Goal: Find contact information: Obtain details needed to contact an individual or organization

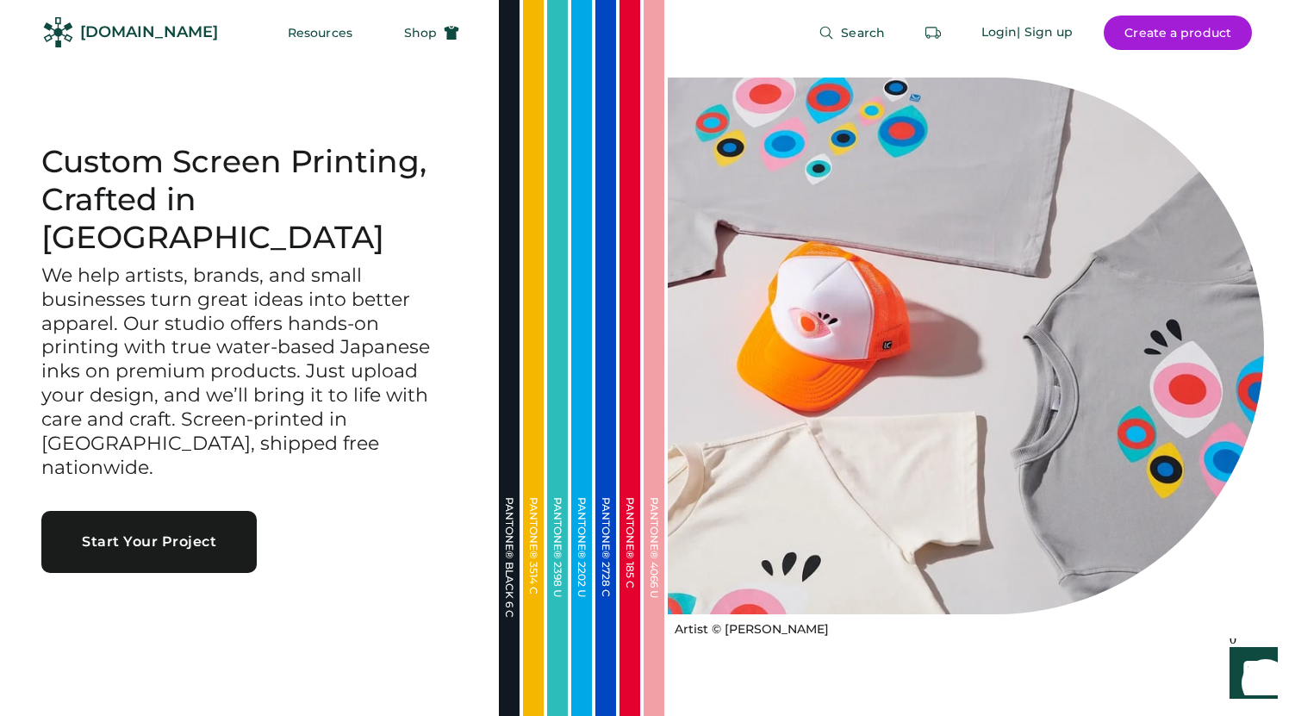
click at [143, 29] on div "[DOMAIN_NAME]" at bounding box center [149, 33] width 138 height 22
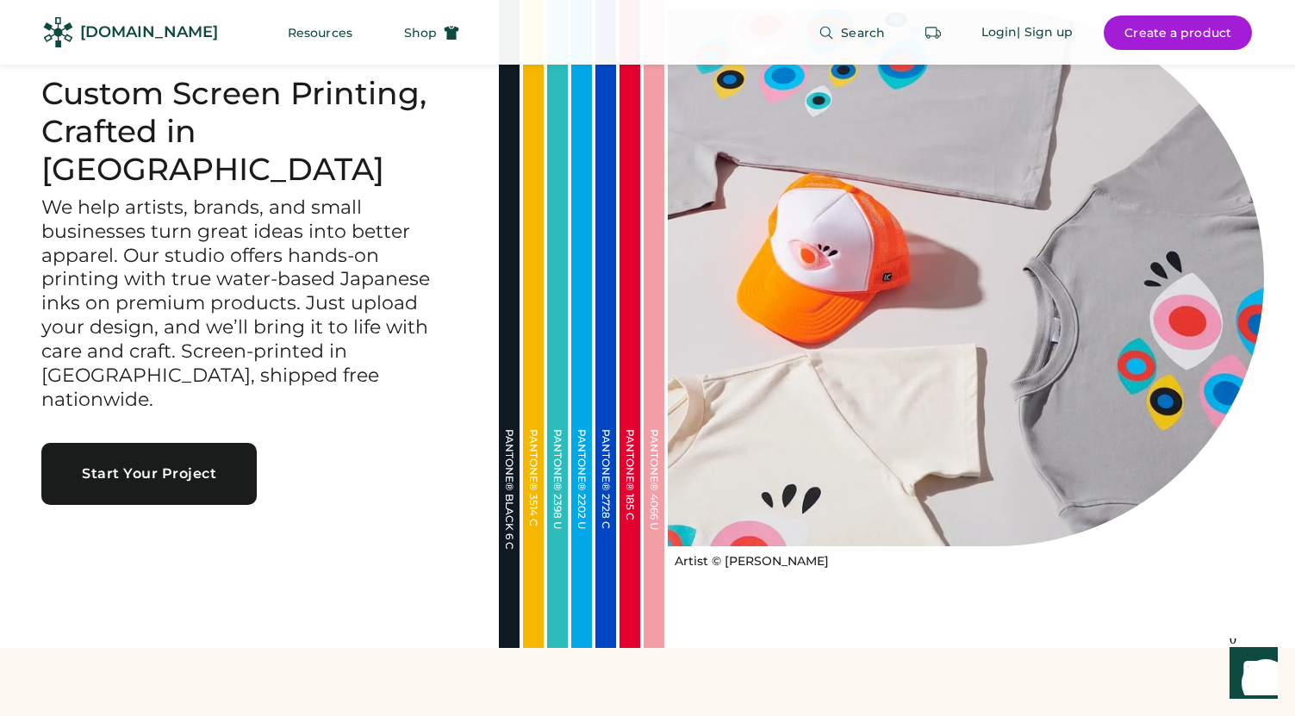
click at [171, 500] on div "Custom Screen Printing, Crafted in [GEOGRAPHIC_DATA] We help artists, brands, a…" at bounding box center [249, 290] width 499 height 716
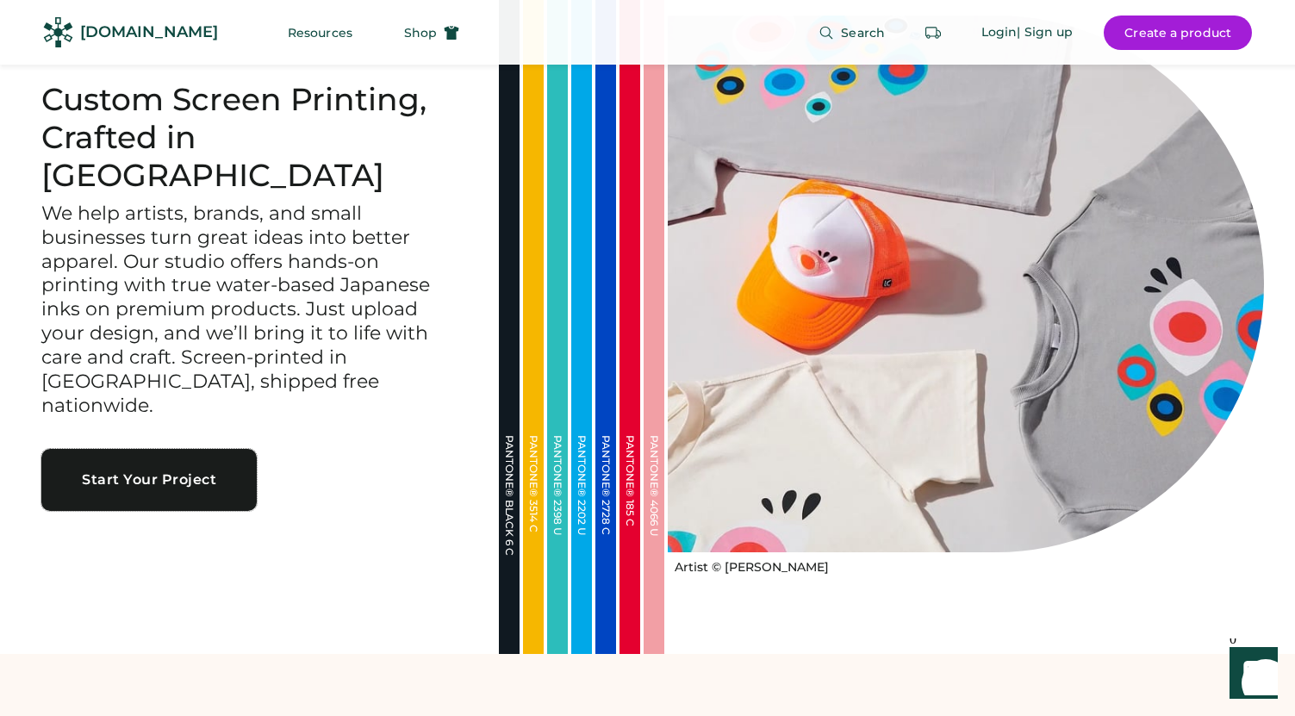
click at [170, 449] on button "Start Your Project" at bounding box center [148, 480] width 215 height 62
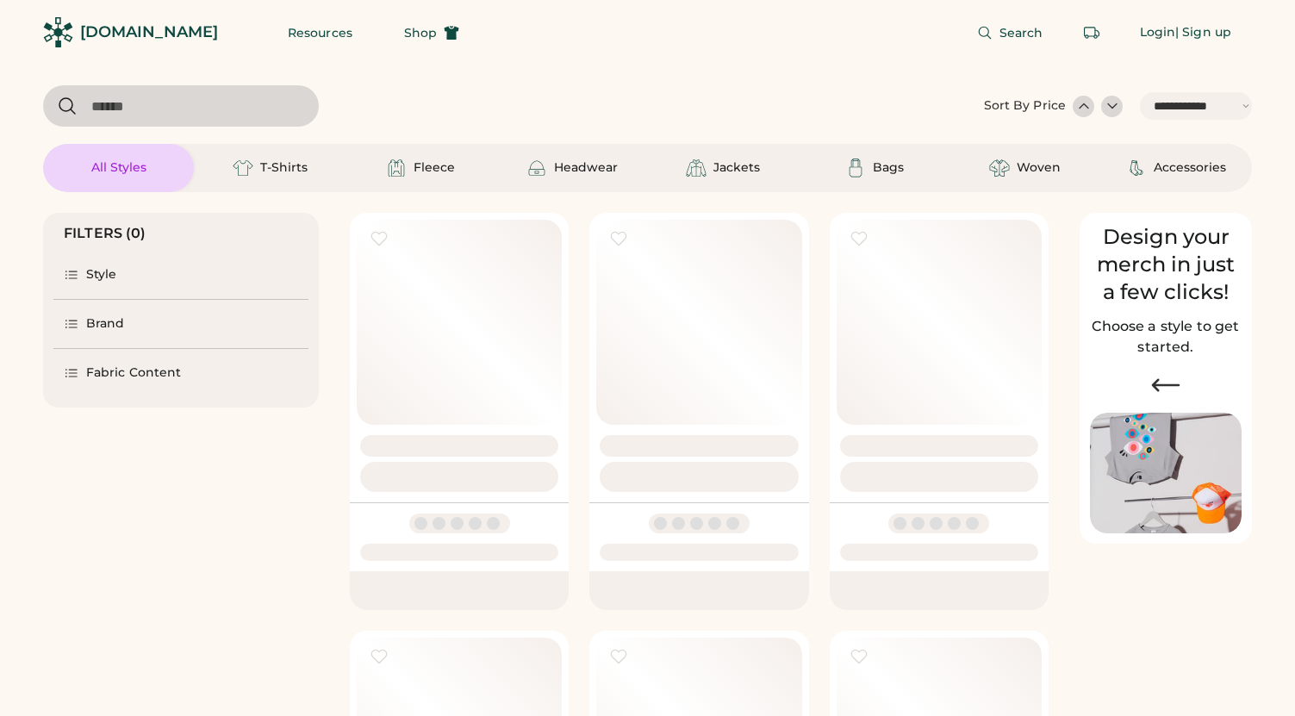
select select "*****"
select select "*"
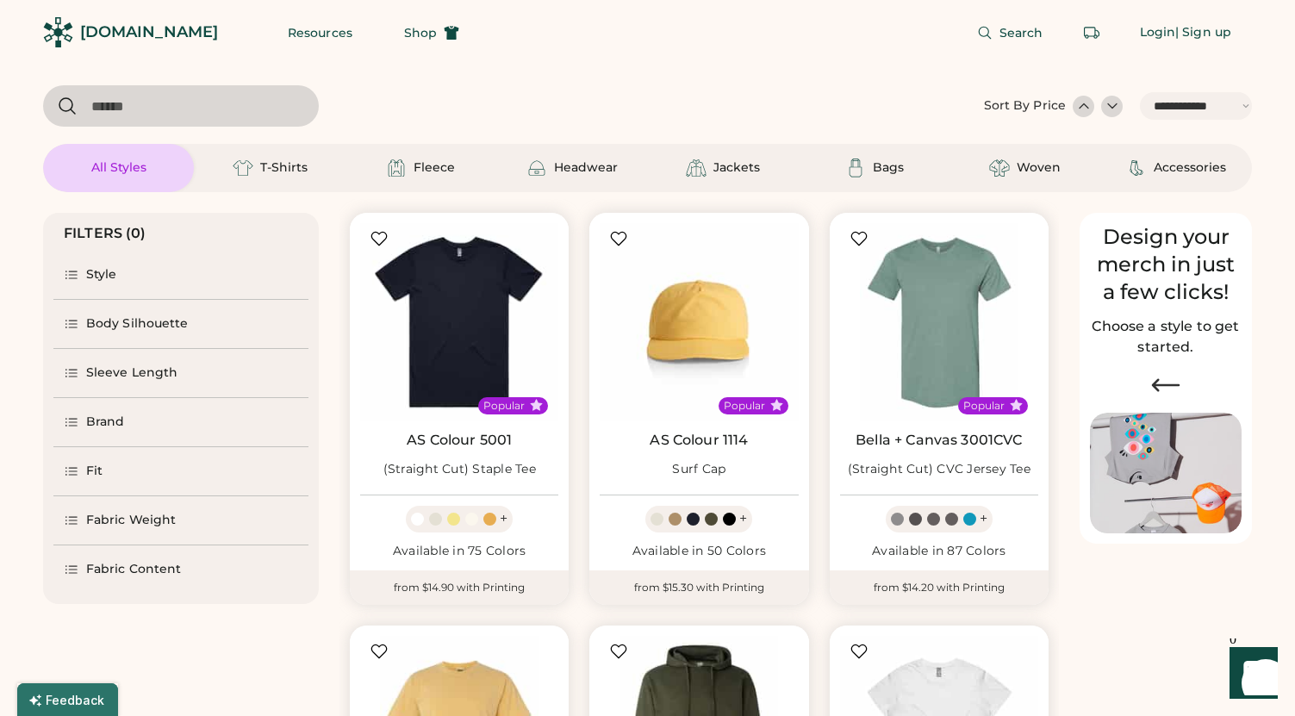
scroll to position [84, 0]
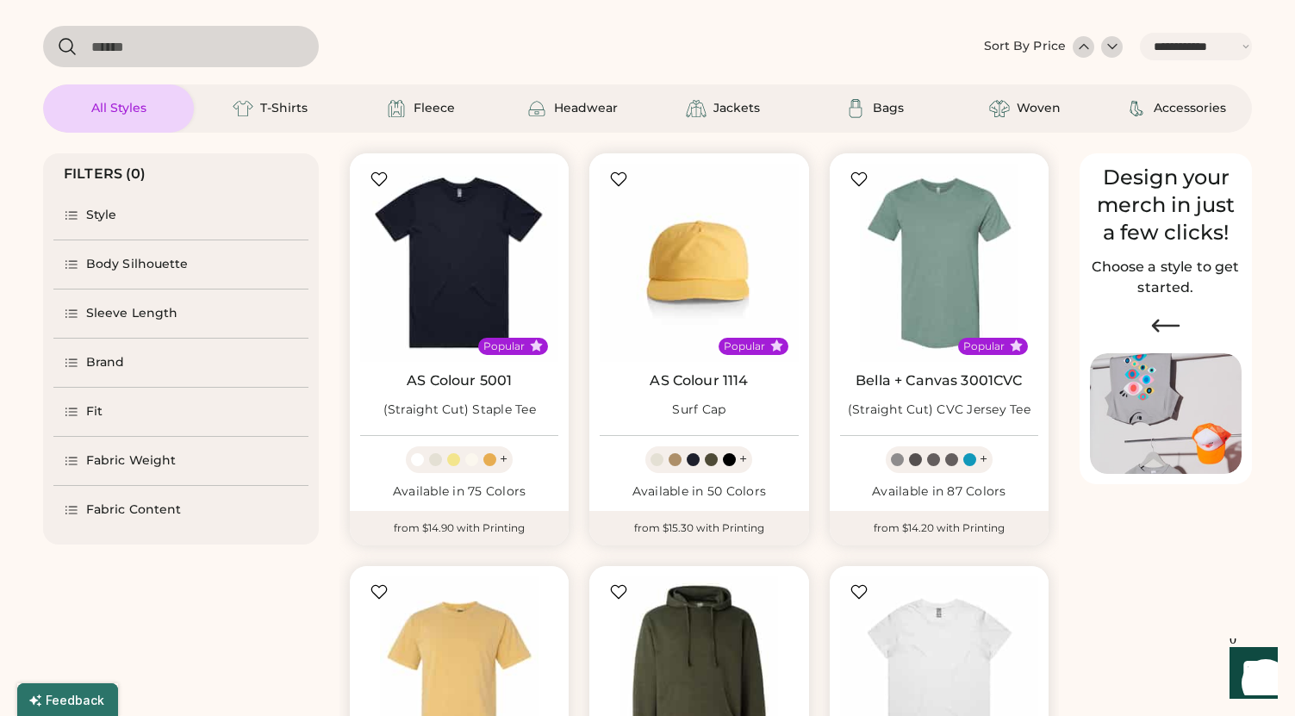
select select "*****"
select select "*"
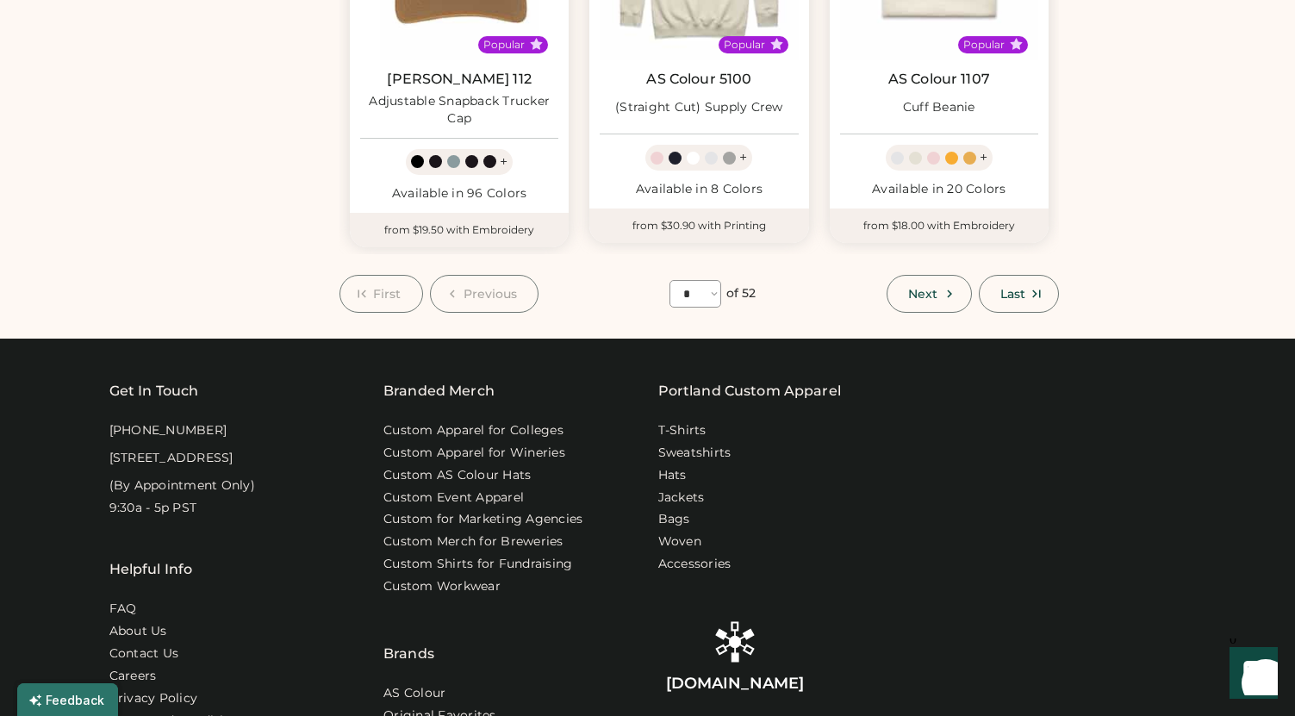
scroll to position [1675, 0]
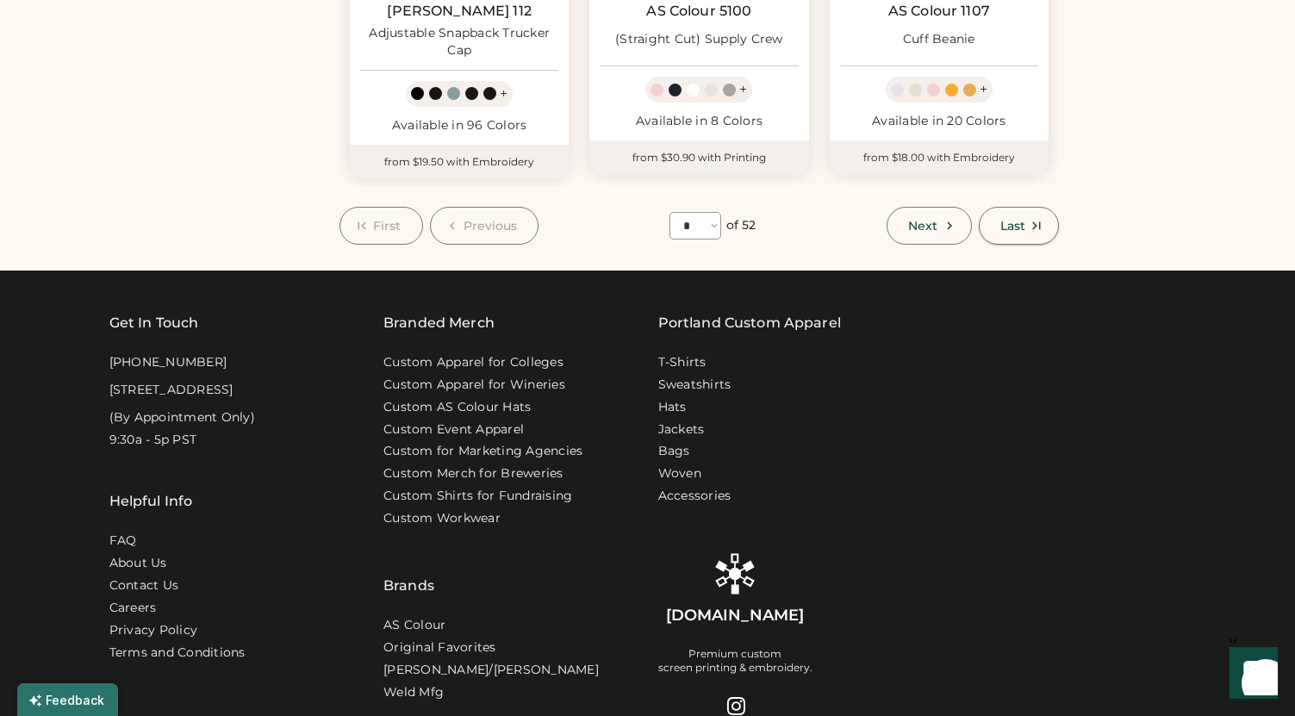
click at [1026, 229] on button "Last" at bounding box center [1019, 226] width 80 height 38
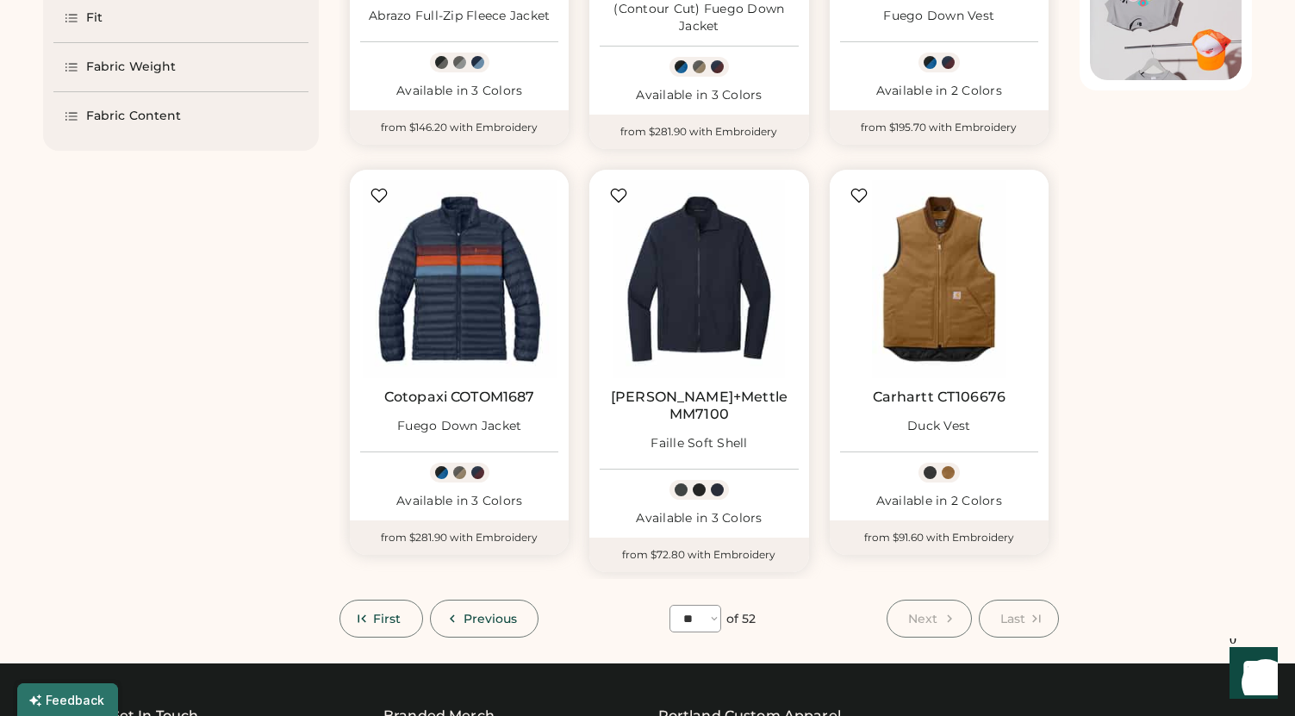
scroll to position [458, 0]
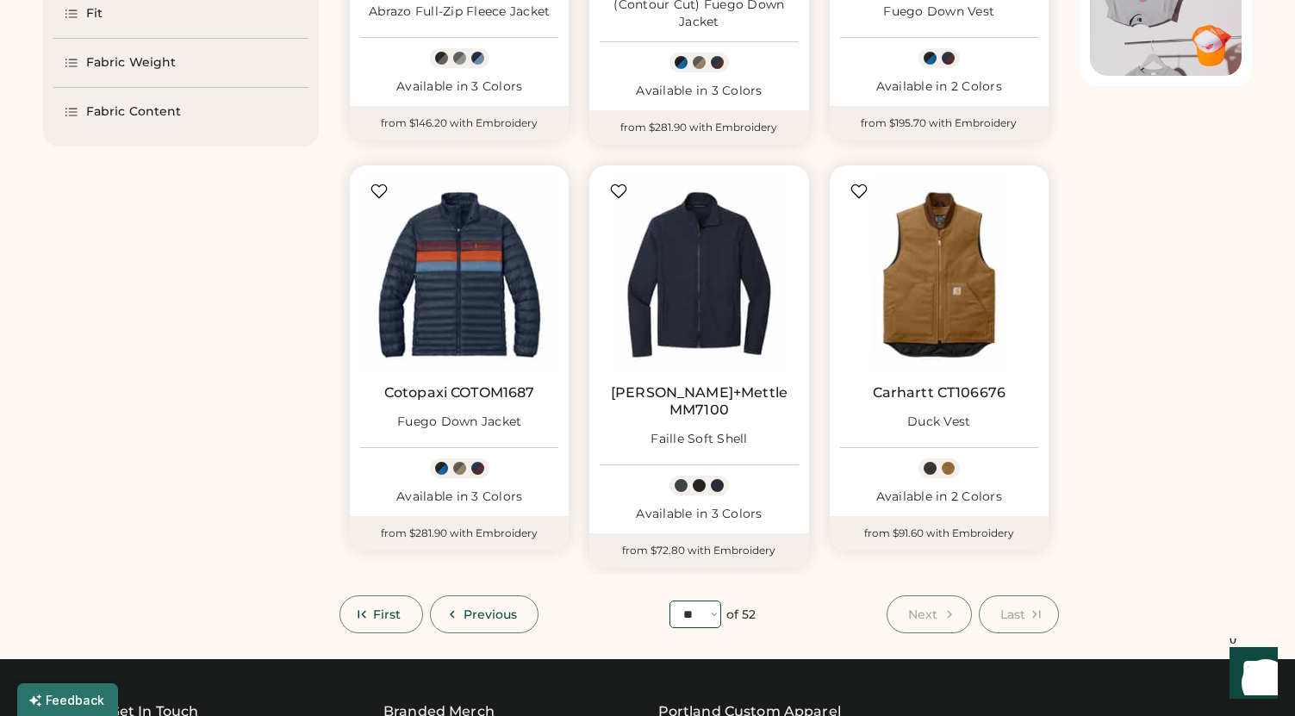
click at [713, 601] on select "**** * * * * * * * * * ** ** ** ** ** ** ** ** ** ** ** ** ** ** ** ** ** ** **…" at bounding box center [695, 615] width 52 height 28
select select "*"
click at [669, 601] on select "**** * * * * * * * * * ** ** ** ** ** ** ** ** ** ** ** ** ** ** ** ** ** ** **…" at bounding box center [695, 615] width 52 height 28
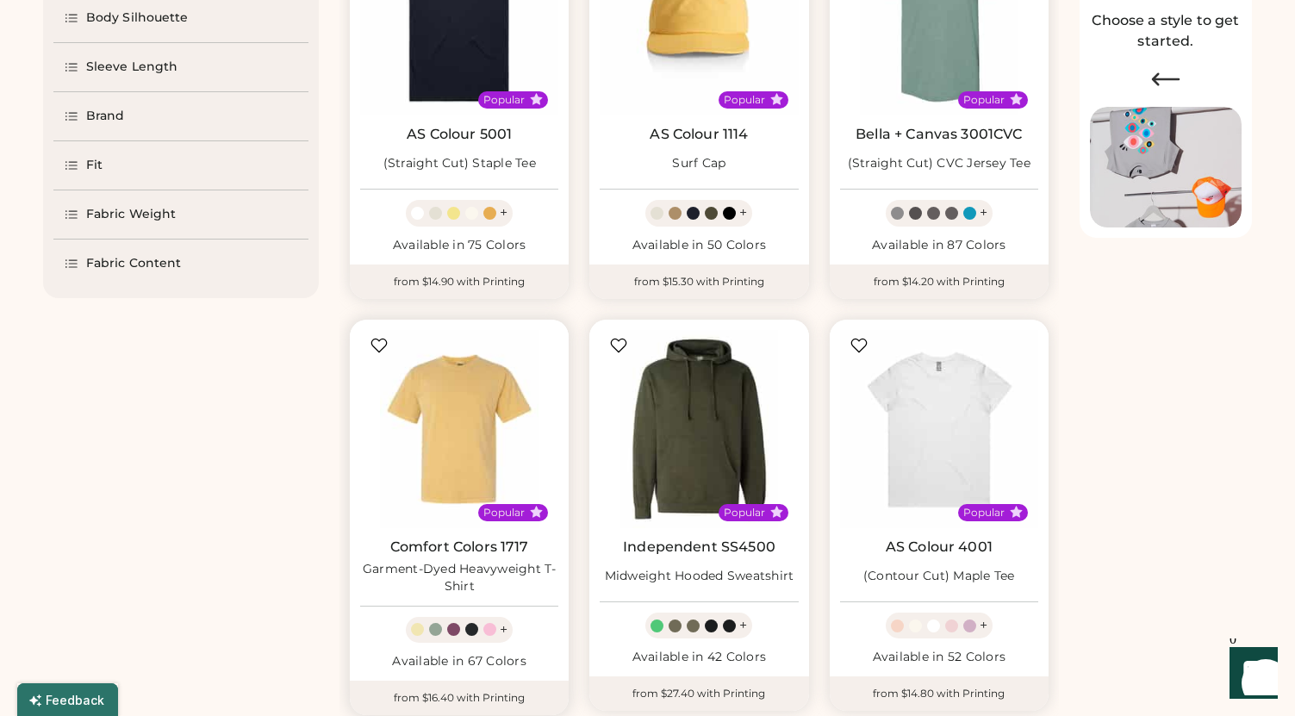
click at [437, 637] on div "+" at bounding box center [459, 630] width 107 height 26
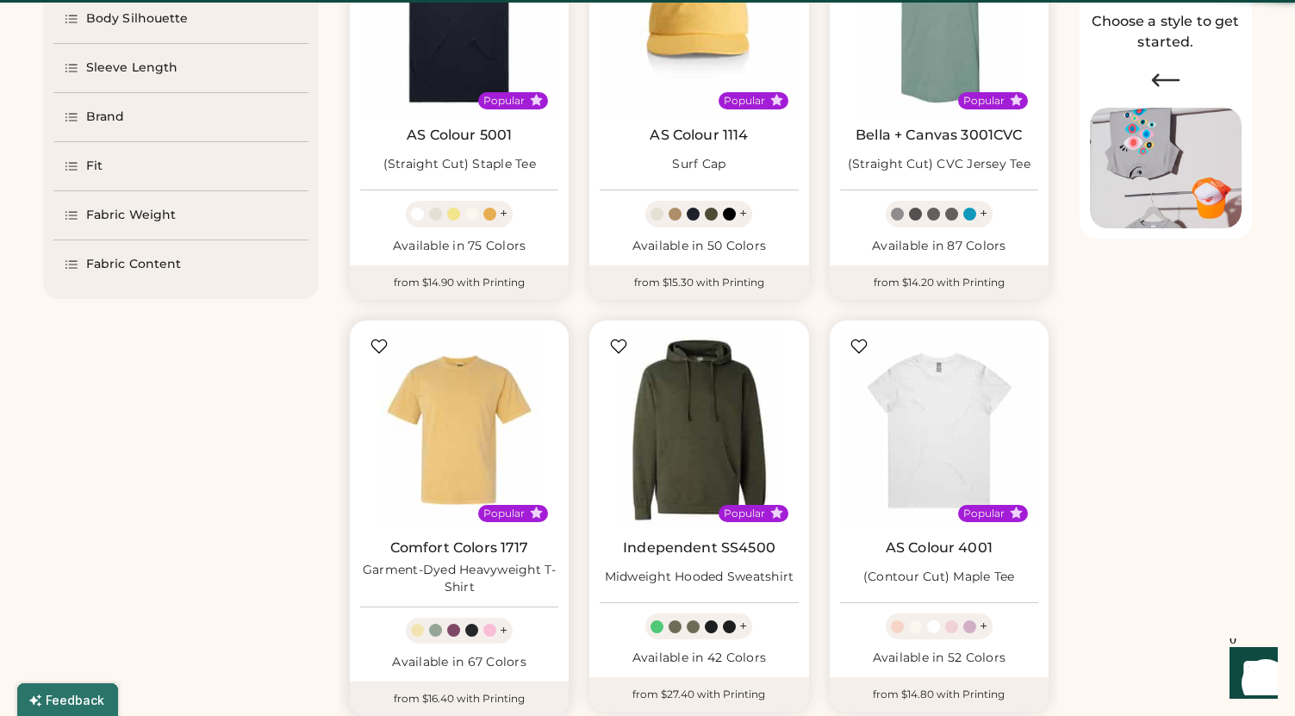
click at [452, 634] on div at bounding box center [453, 630] width 13 height 13
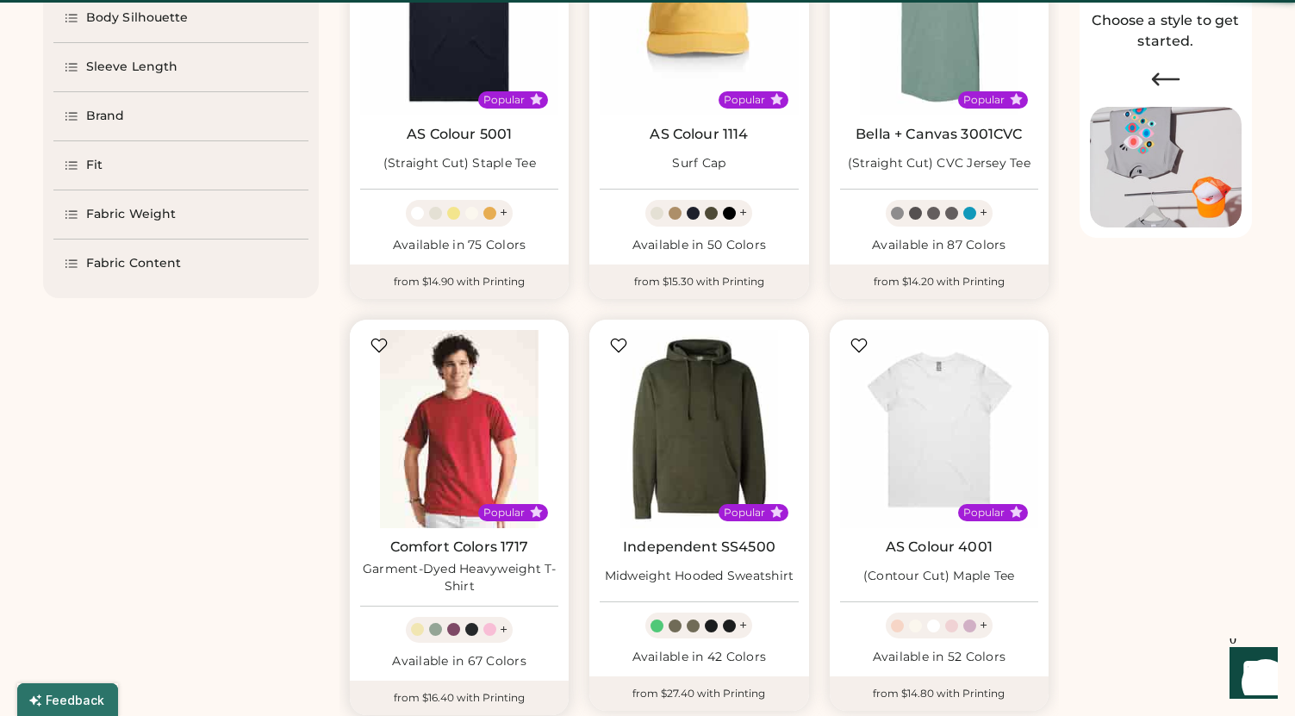
scroll to position [309, 0]
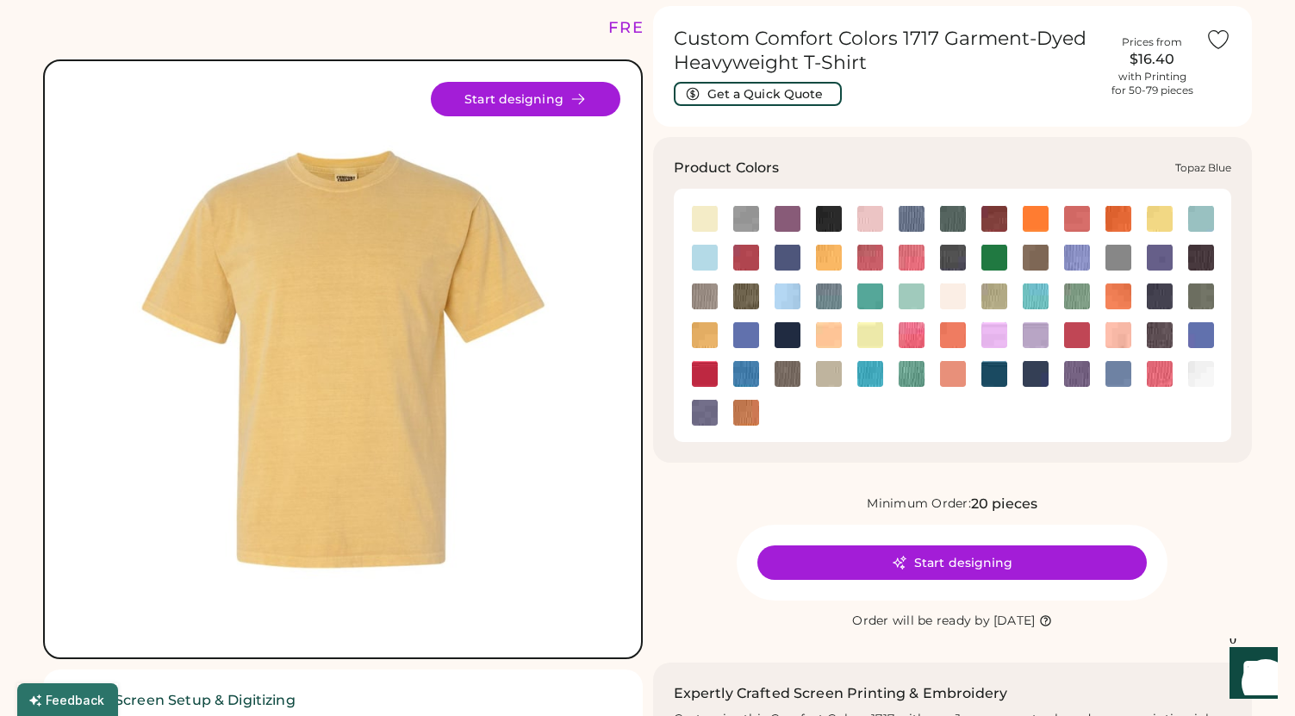
scroll to position [64, 0]
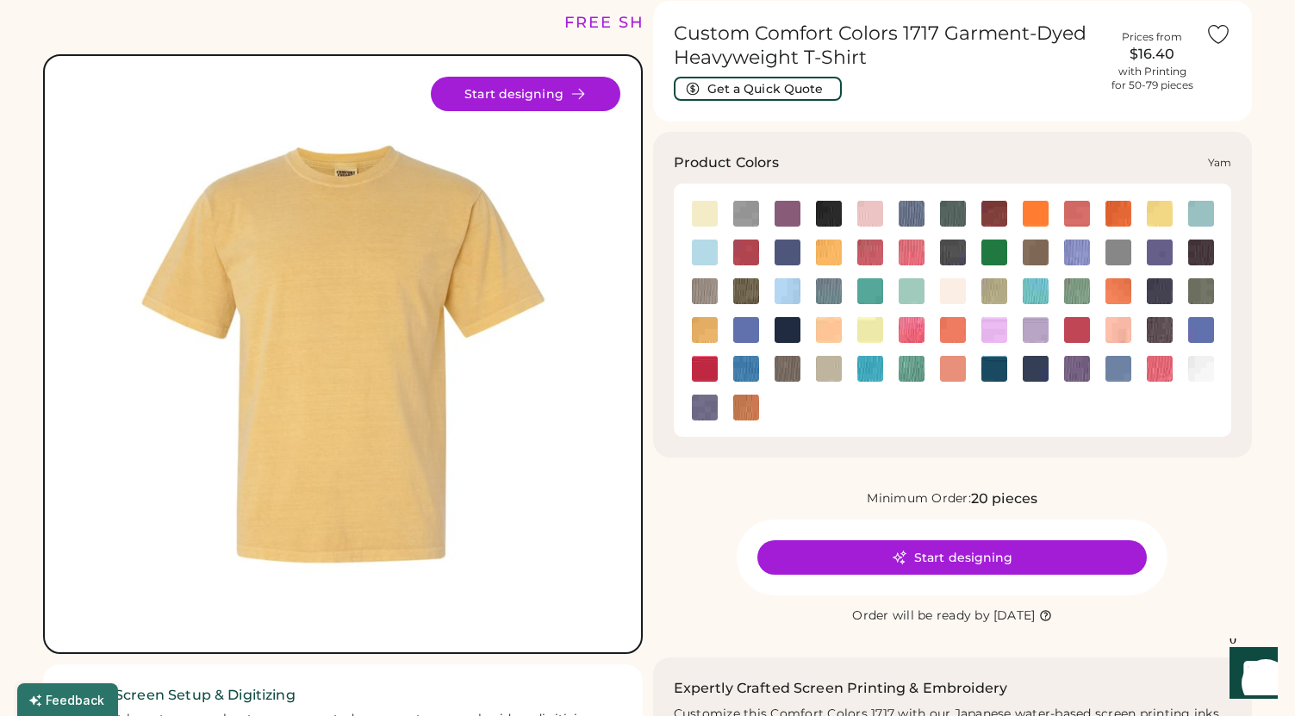
click at [744, 411] on img at bounding box center [746, 408] width 26 height 26
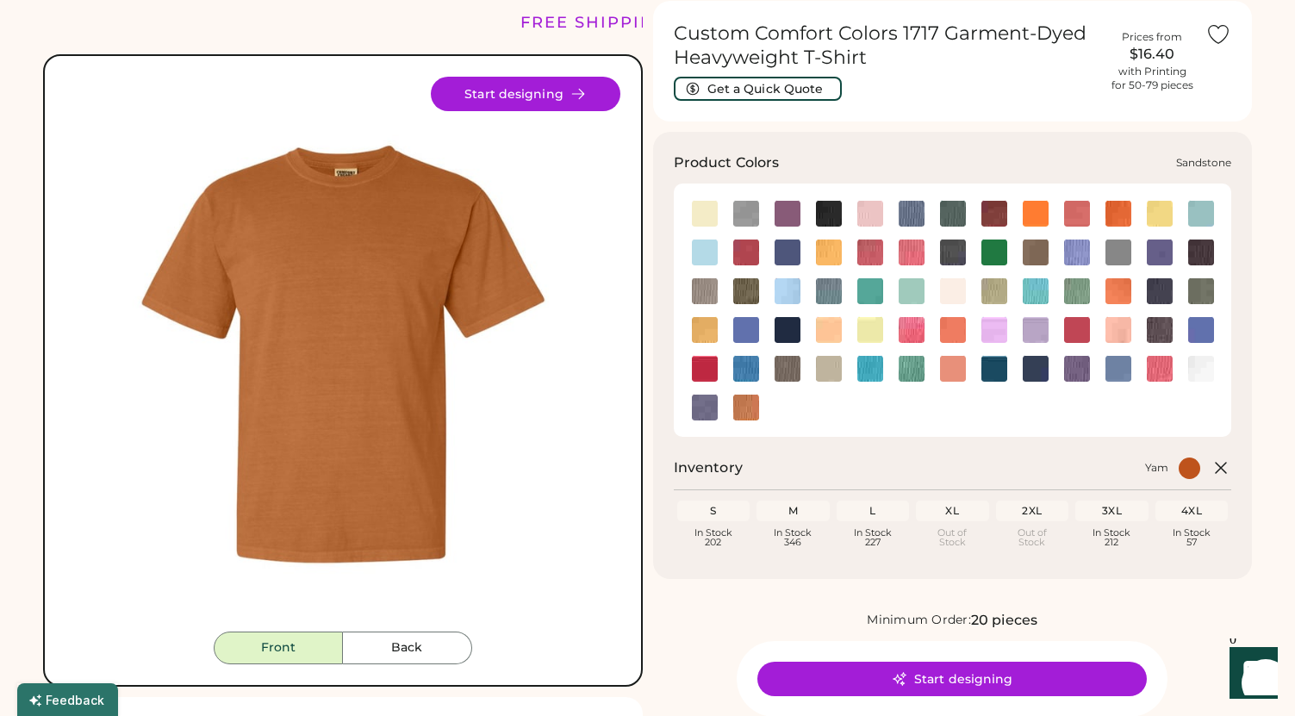
click at [833, 365] on img at bounding box center [829, 369] width 26 height 26
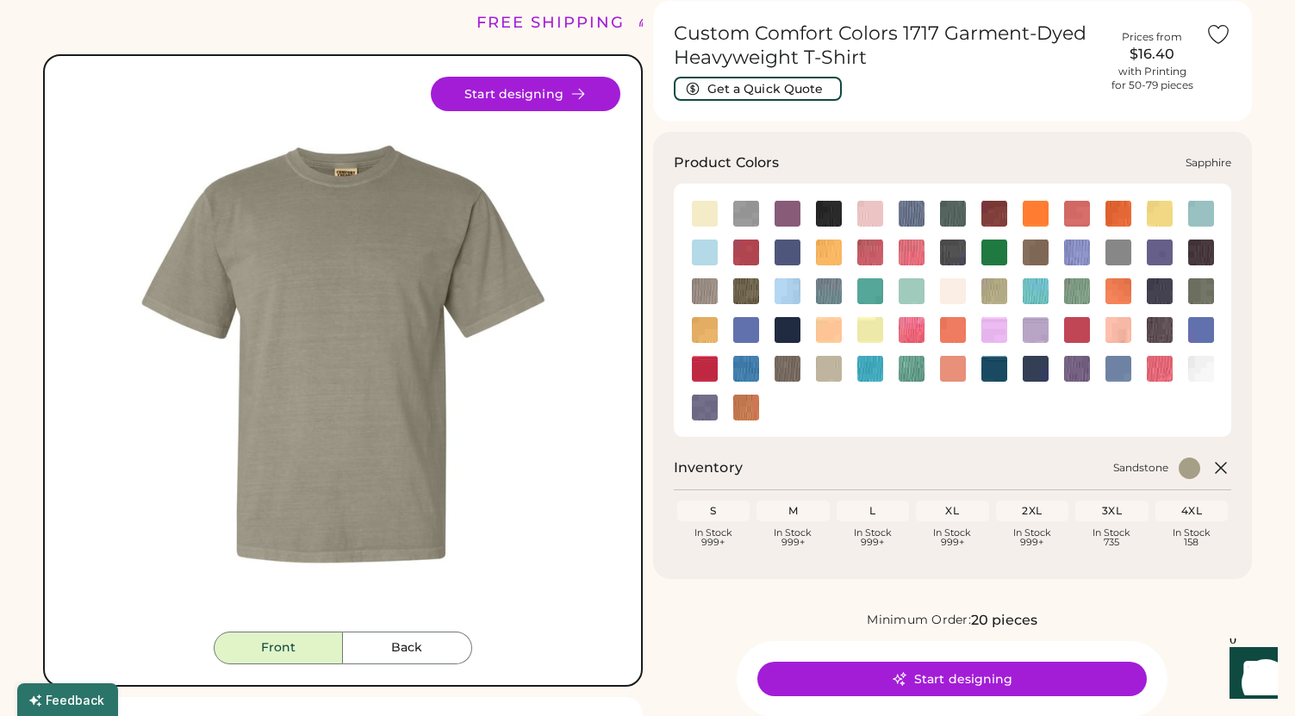
click at [870, 368] on img at bounding box center [870, 369] width 26 height 26
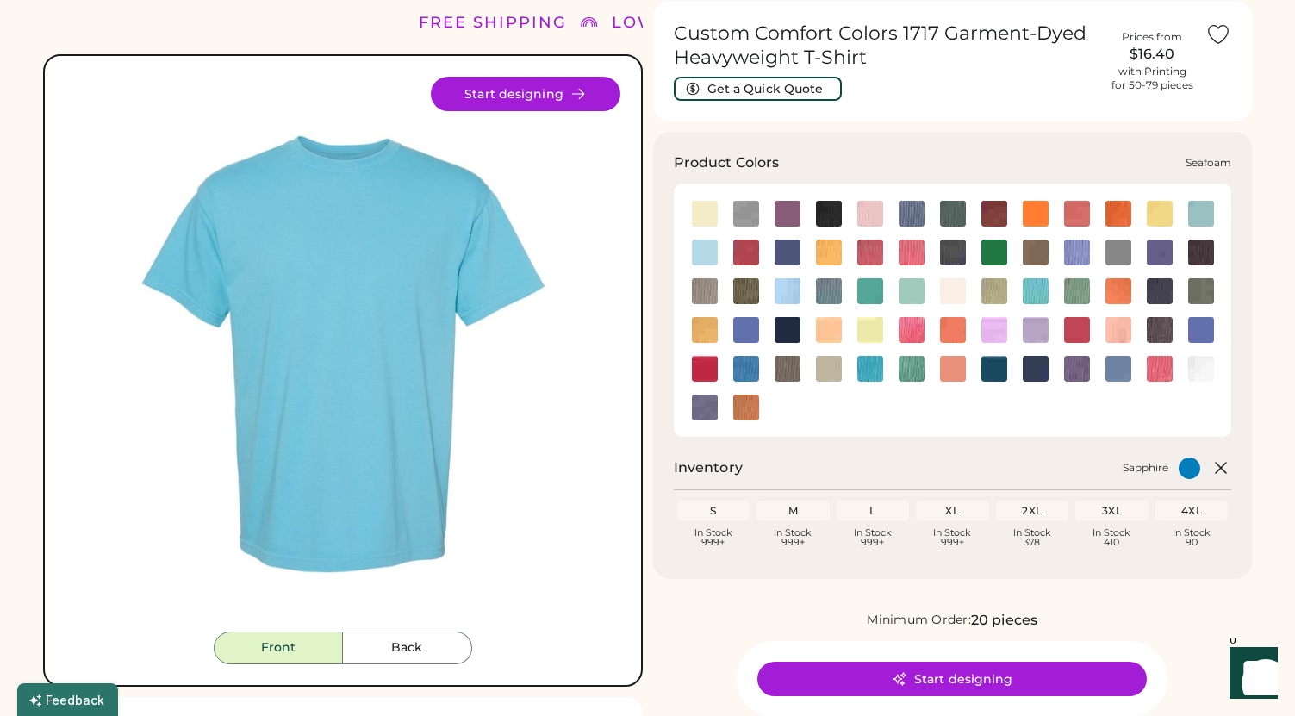
drag, startPoint x: 924, startPoint y: 364, endPoint x: 917, endPoint y: 356, distance: 11.0
click at [924, 364] on div at bounding box center [910, 368] width 41 height 26
click at [917, 327] on img at bounding box center [912, 330] width 26 height 26
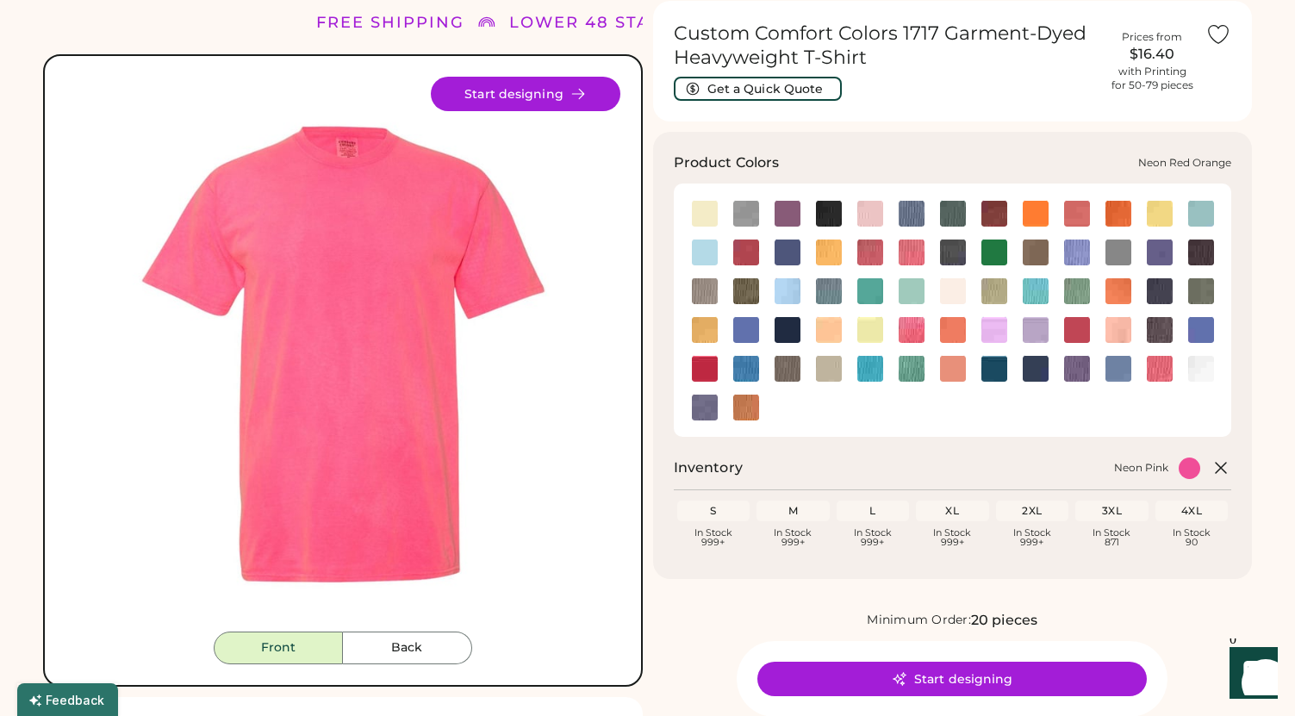
click at [955, 329] on img at bounding box center [953, 330] width 26 height 26
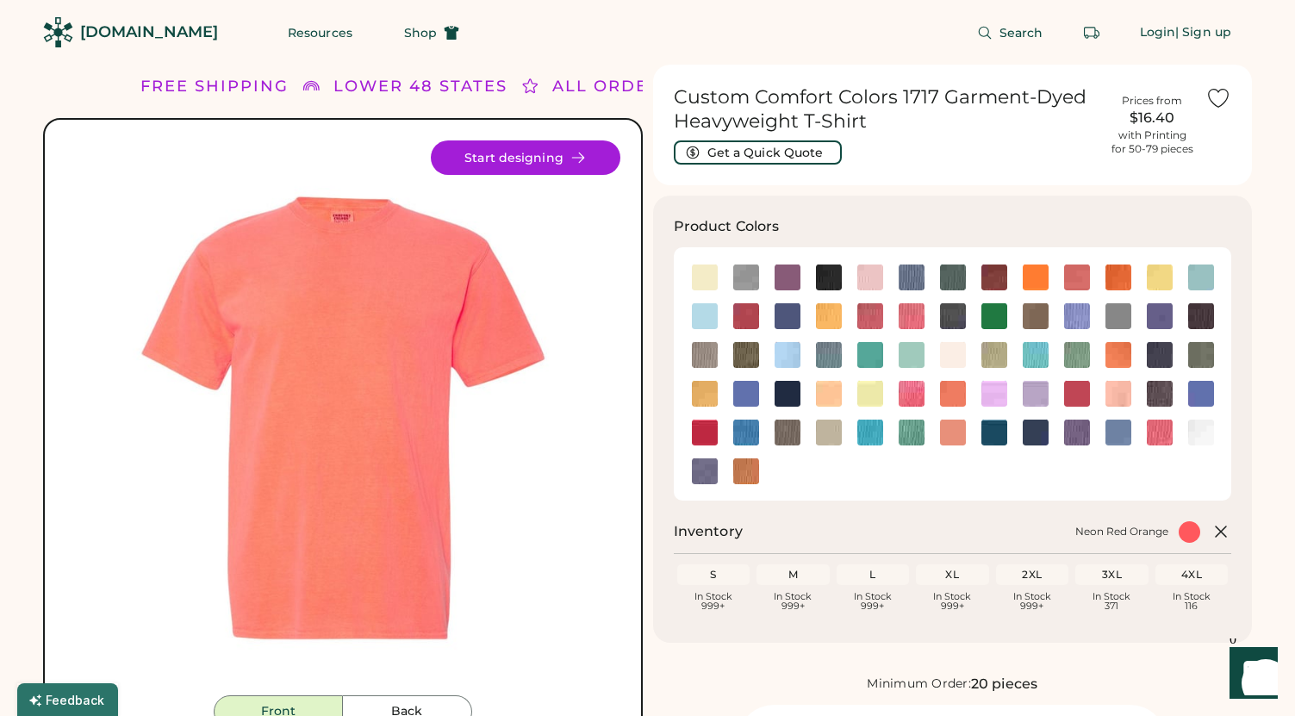
click at [81, 35] on div "[DOMAIN_NAME]" at bounding box center [149, 33] width 138 height 22
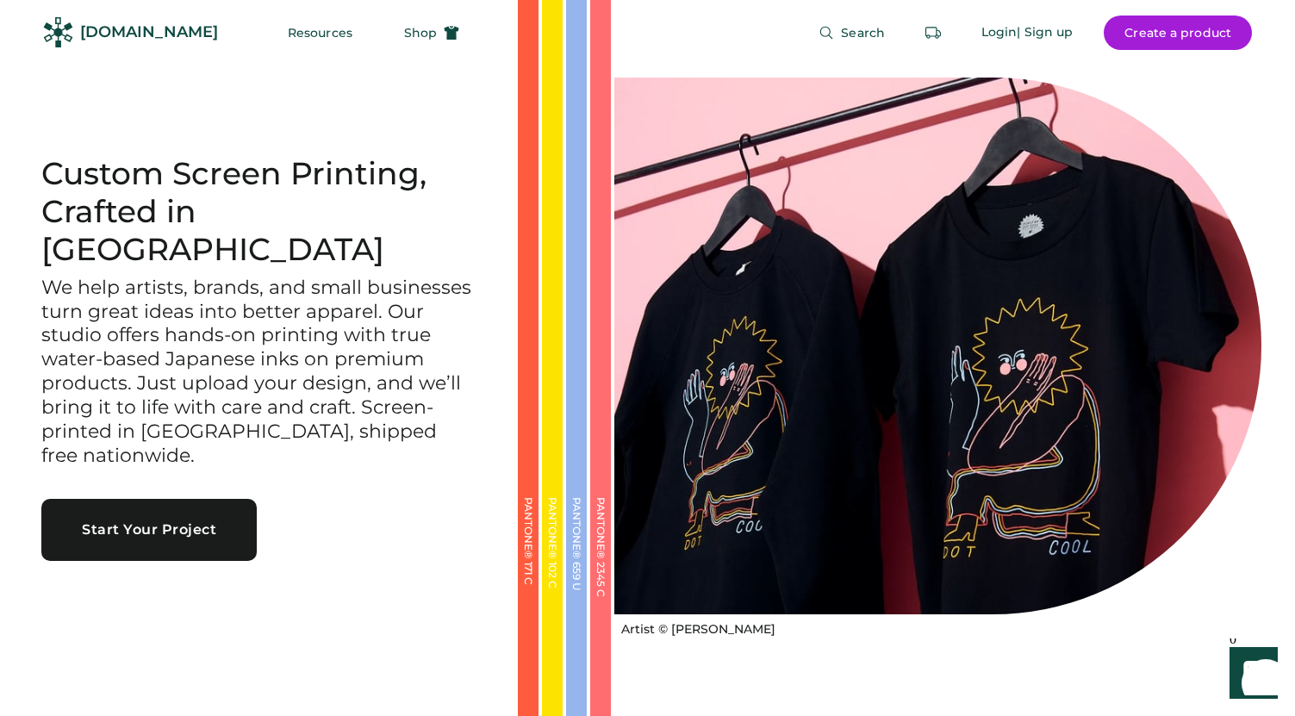
click at [138, 27] on div "[DOMAIN_NAME]" at bounding box center [149, 33] width 138 height 22
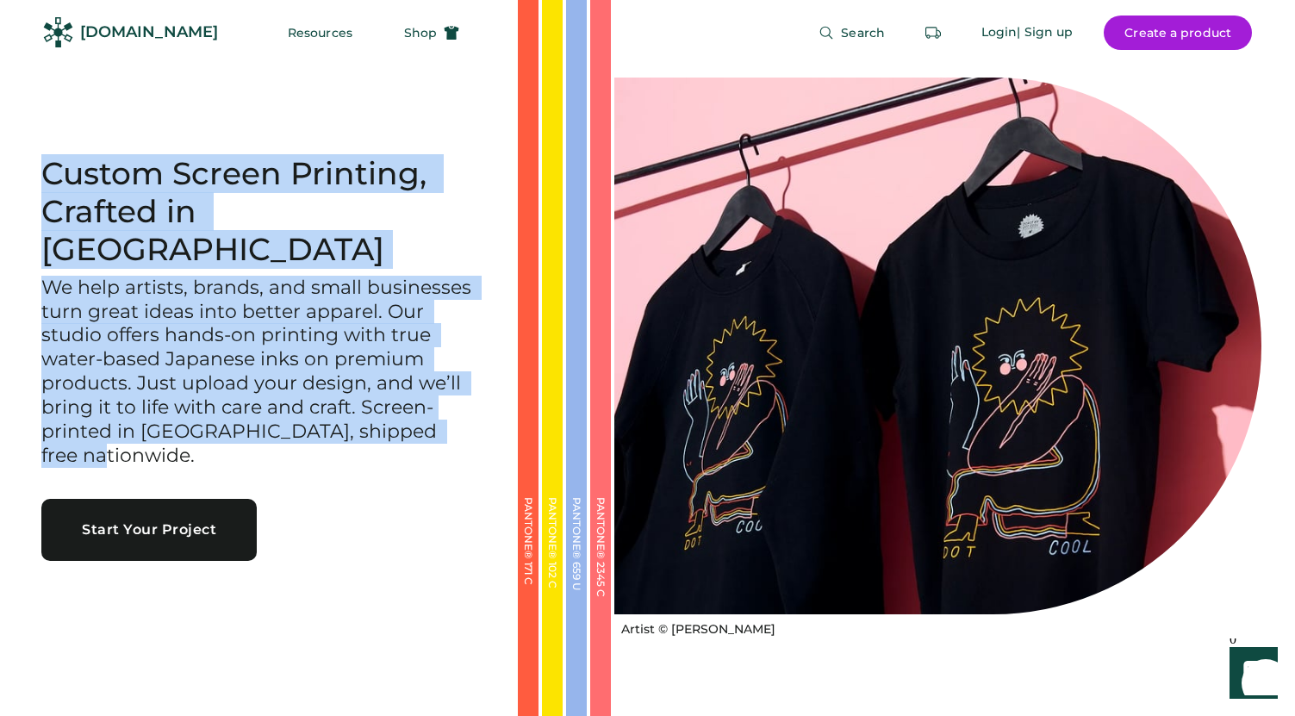
drag, startPoint x: 466, startPoint y: 426, endPoint x: 33, endPoint y: 193, distance: 492.3
click at [33, 193] on div "Custom Screen Printing, Crafted in [GEOGRAPHIC_DATA] We help artists, brands, a…" at bounding box center [259, 358] width 518 height 406
click at [467, 415] on h3 "We help artists, brands, and small businesses turn great ideas into better appa…" at bounding box center [258, 372] width 435 height 193
drag, startPoint x: 470, startPoint y: 441, endPoint x: 34, endPoint y: 199, distance: 498.7
click at [34, 199] on div "Custom Screen Printing, Crafted in [GEOGRAPHIC_DATA] We help artists, brands, a…" at bounding box center [259, 358] width 518 height 406
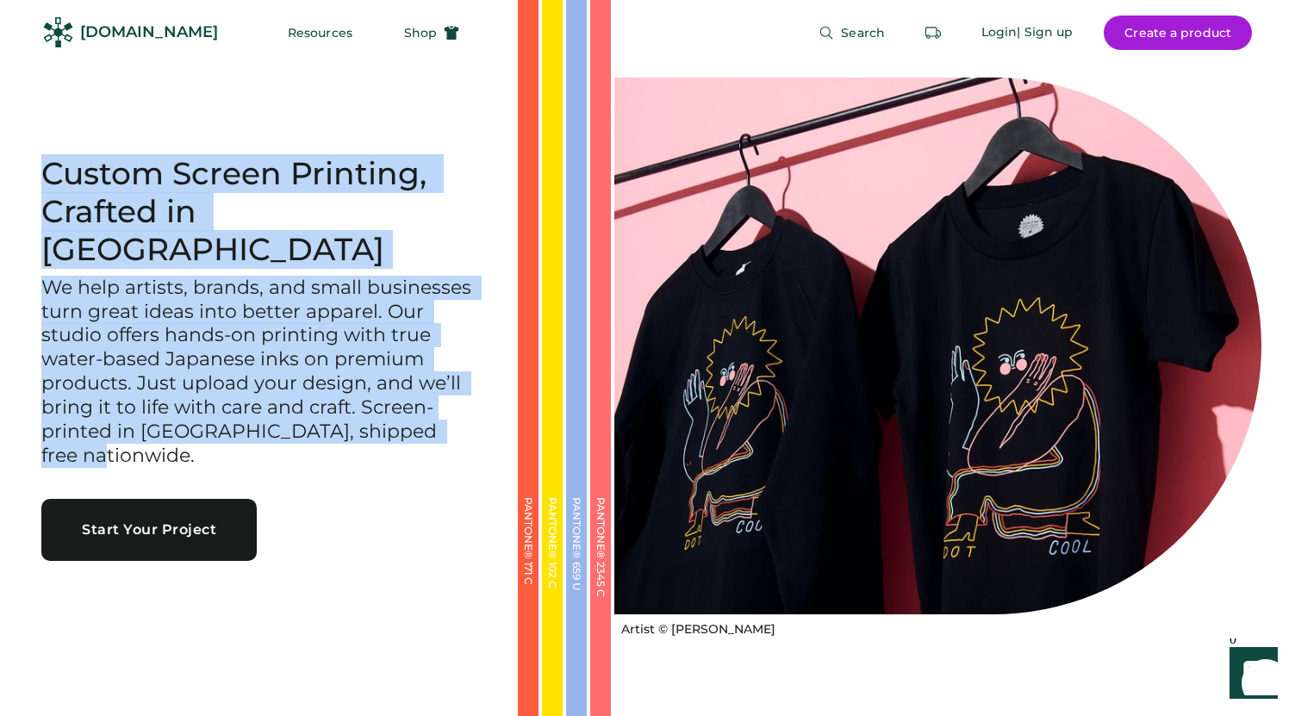
click at [34, 193] on div "Custom Screen Printing, Crafted in [GEOGRAPHIC_DATA] We help artists, brands, a…" at bounding box center [259, 358] width 518 height 406
drag, startPoint x: 42, startPoint y: 192, endPoint x: 469, endPoint y: 428, distance: 487.5
click at [469, 428] on div "Custom Screen Printing, Crafted in Portland We help artists, brands, and small …" at bounding box center [258, 311] width 435 height 313
click at [399, 531] on div "Custom Screen Printing, Crafted in Portland We help artists, brands, and small …" at bounding box center [259, 358] width 518 height 716
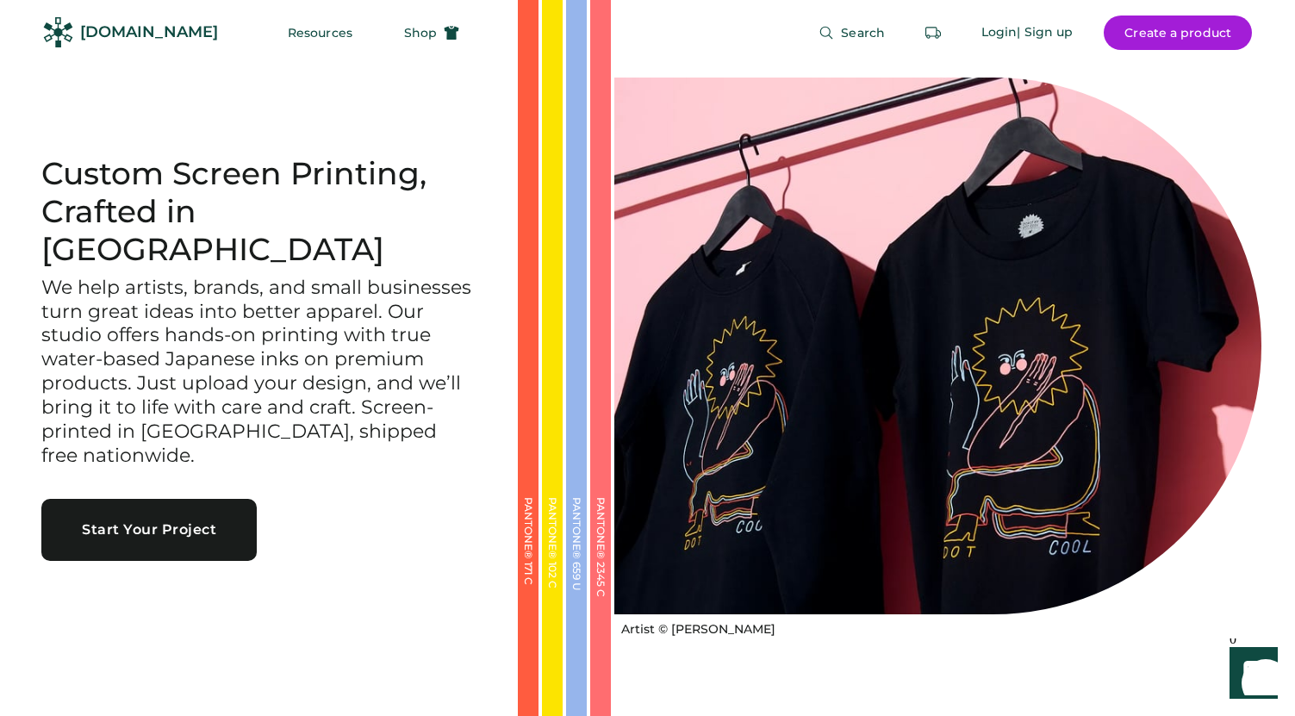
click at [123, 28] on div "[DOMAIN_NAME]" at bounding box center [149, 33] width 138 height 22
click at [404, 39] on span "Shop" at bounding box center [420, 33] width 33 height 12
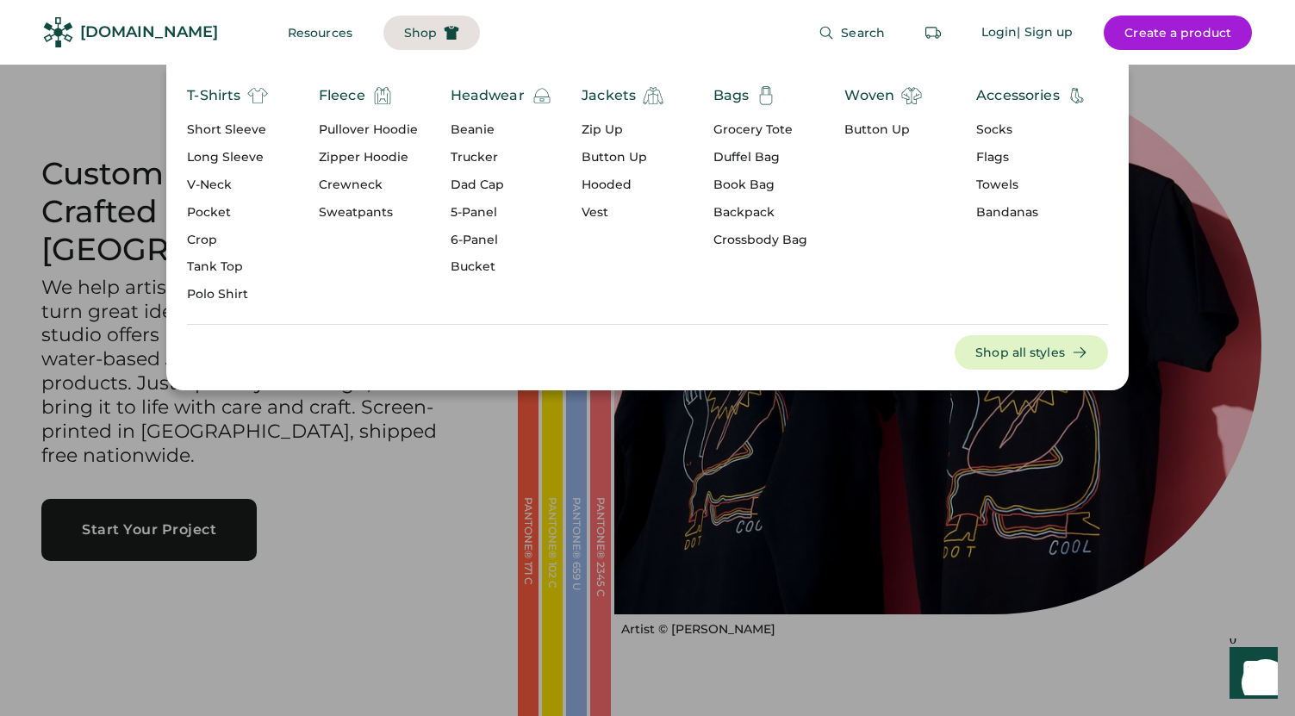
click at [473, 96] on div "Headwear" at bounding box center [488, 95] width 74 height 21
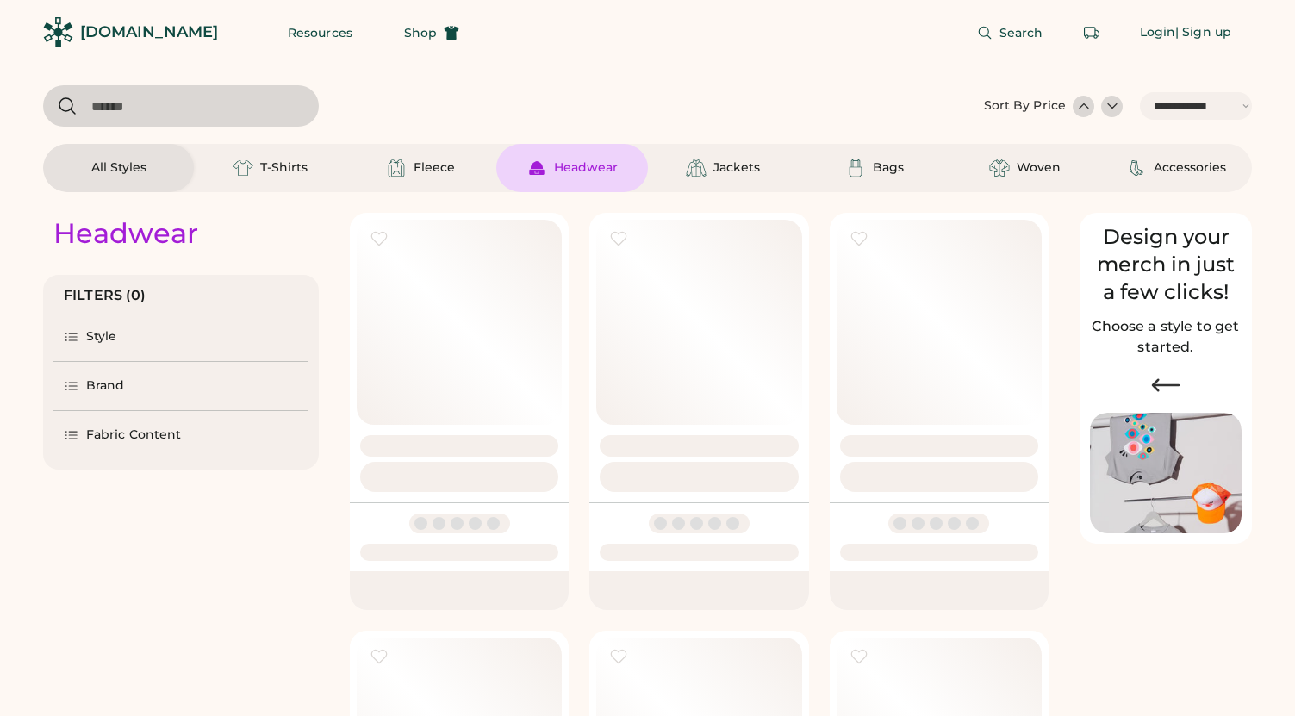
select select "*****"
select select "*"
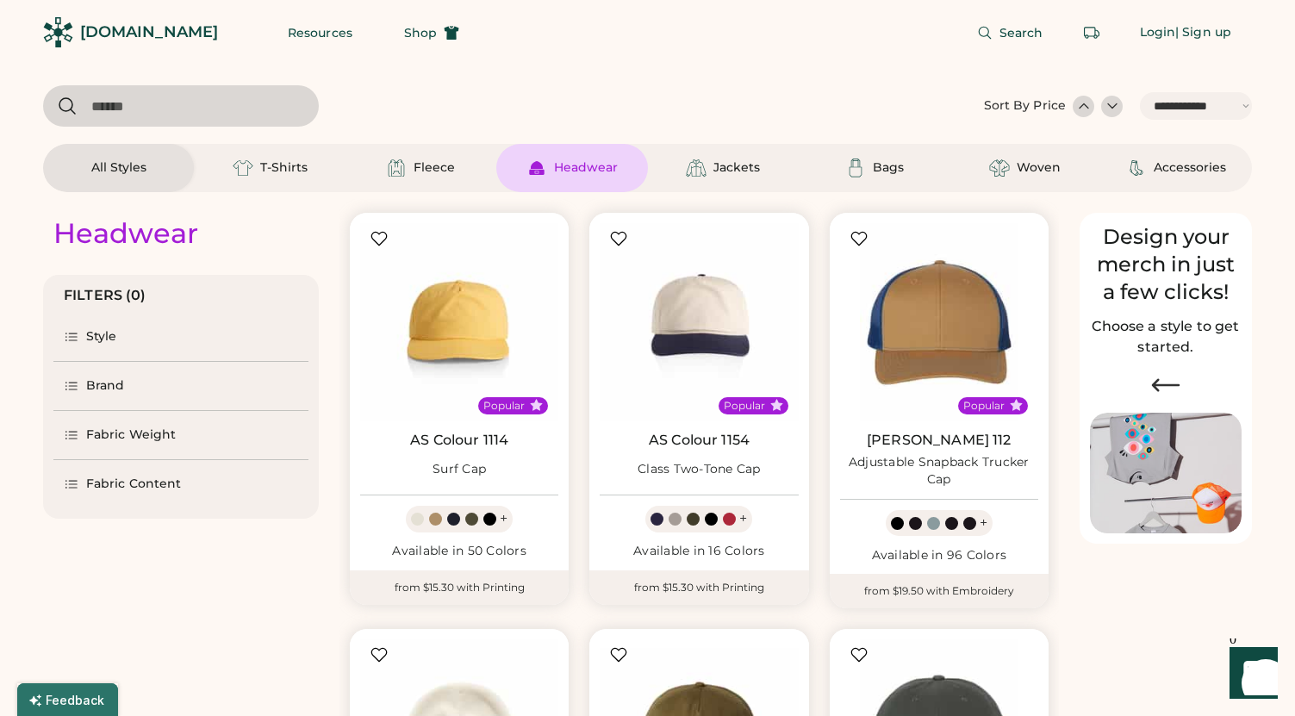
scroll to position [30, 0]
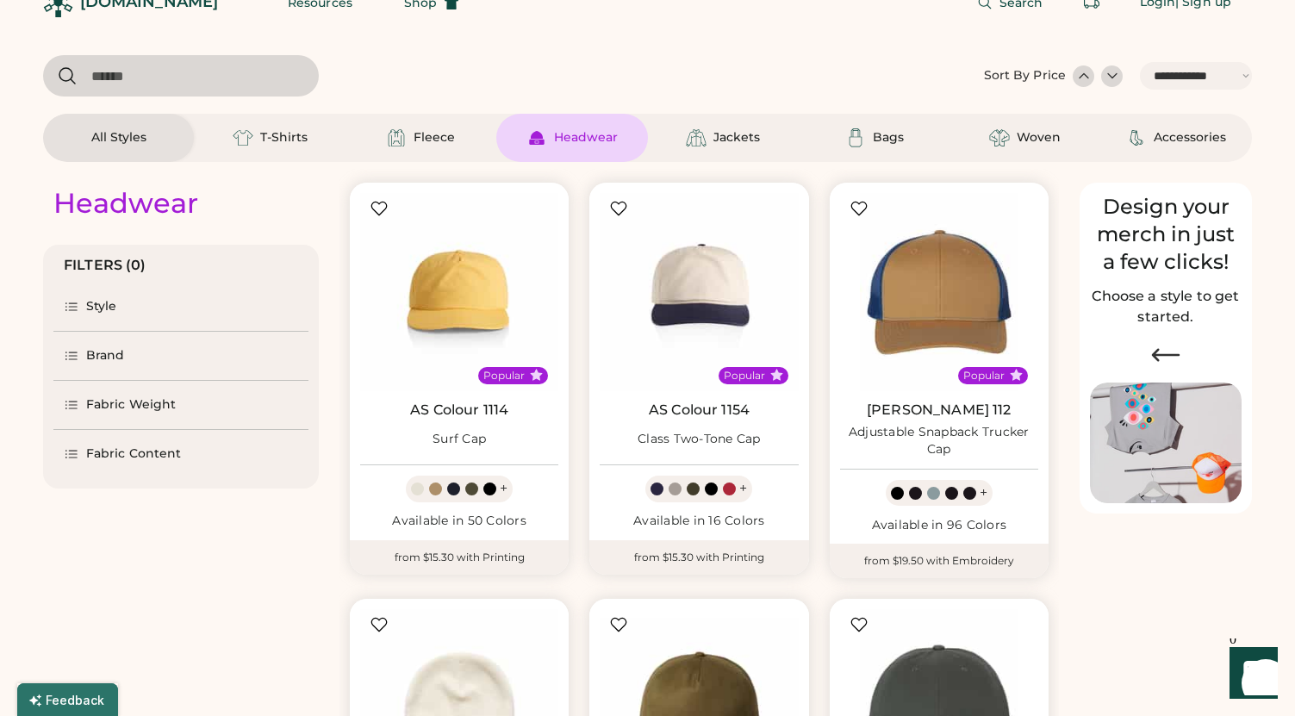
select select "*****"
select select "*"
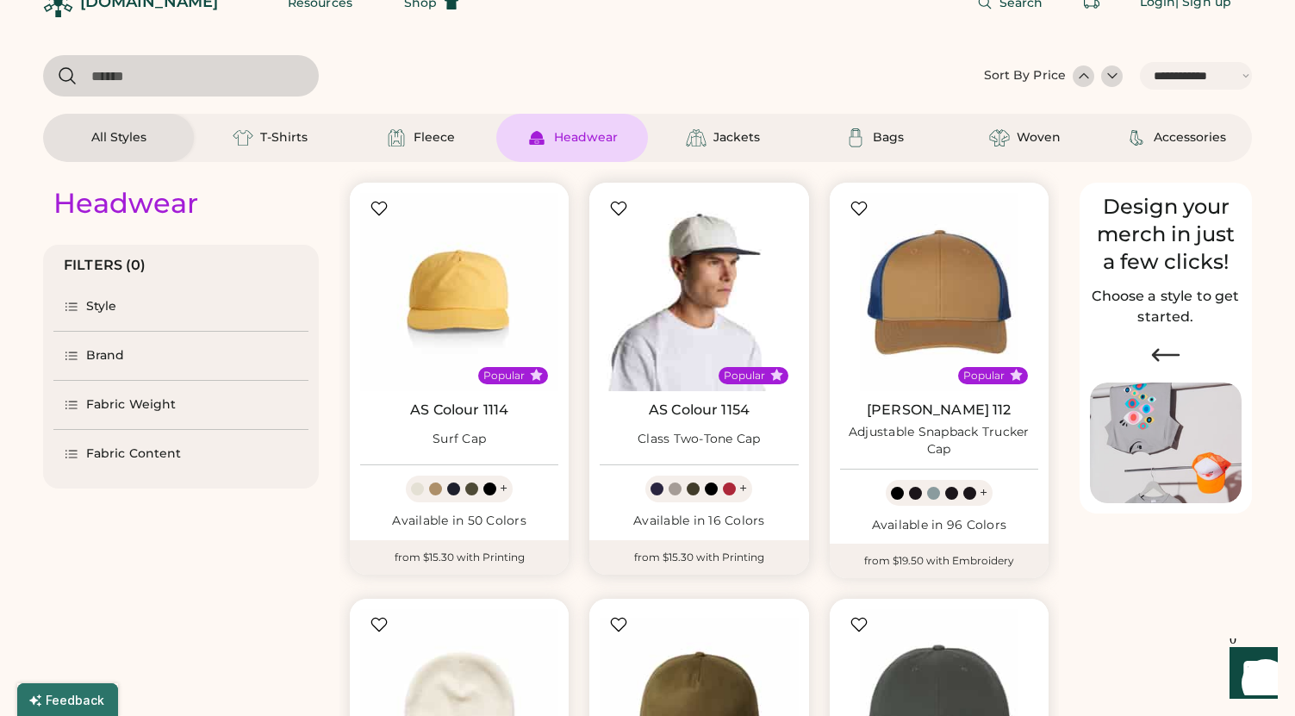
click at [702, 293] on img at bounding box center [699, 292] width 198 height 198
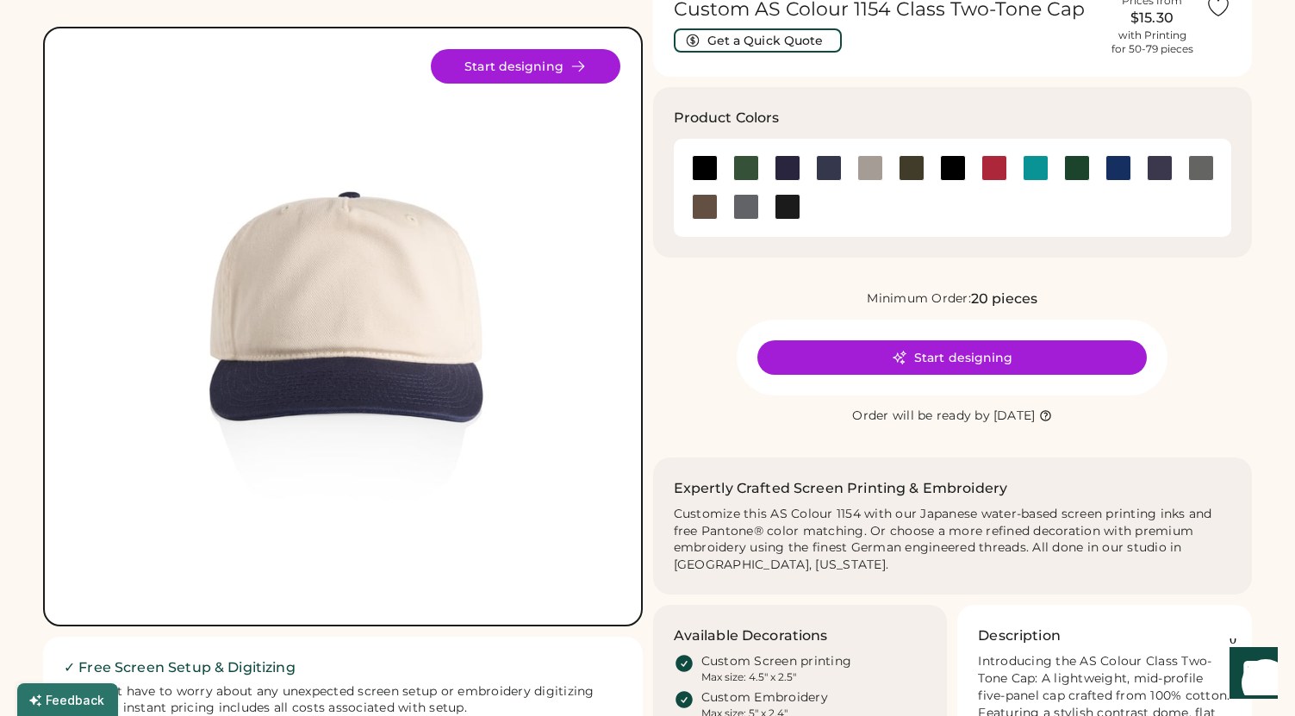
scroll to position [94, 0]
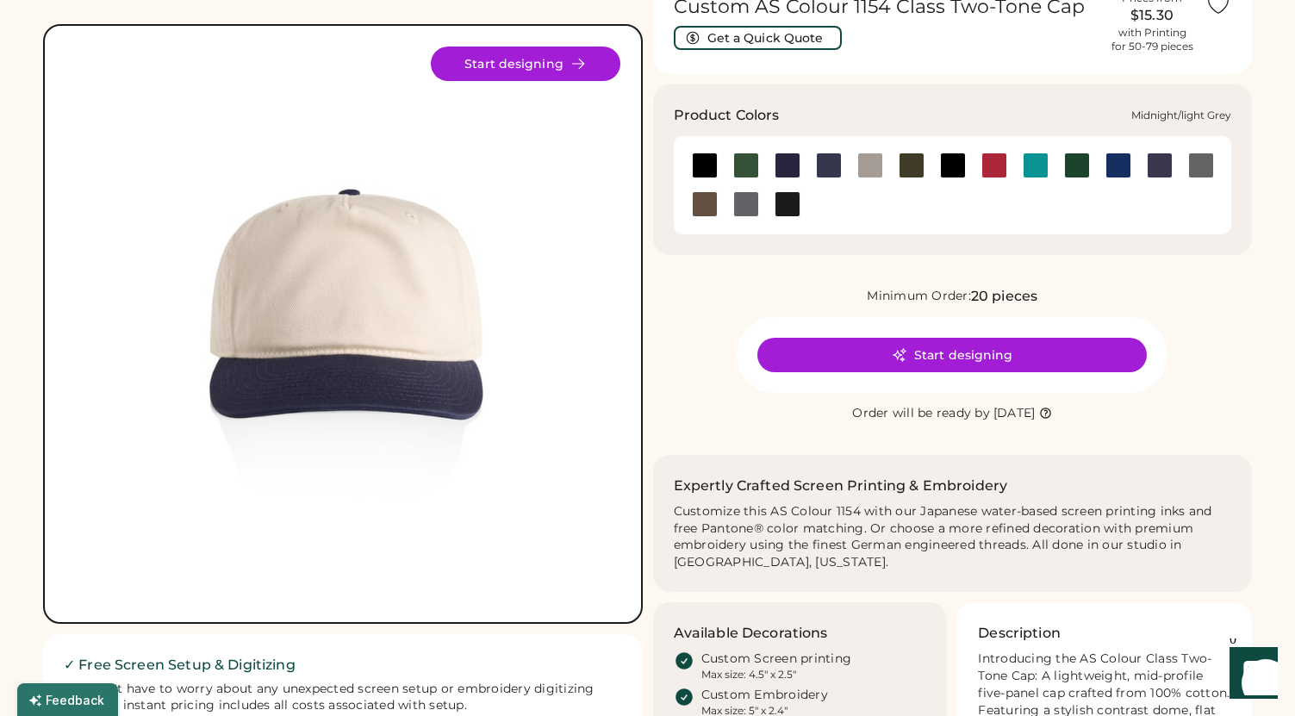
click at [865, 168] on div at bounding box center [870, 166] width 26 height 26
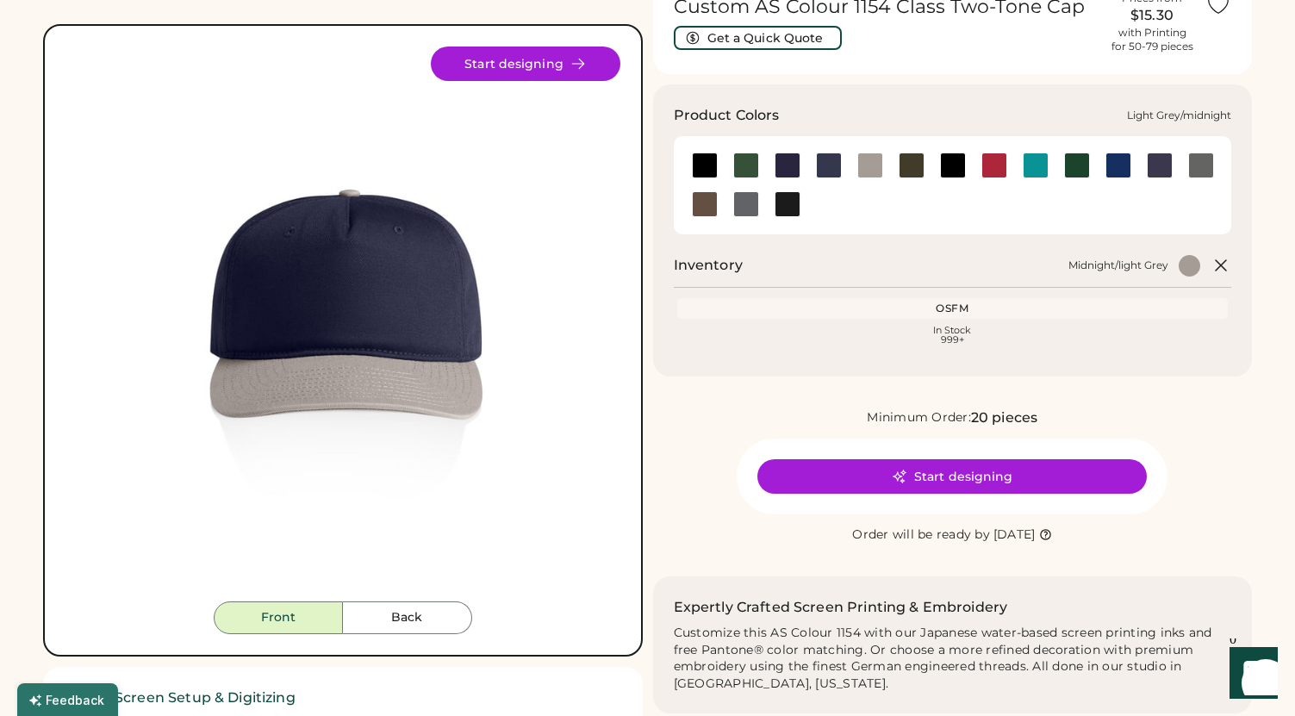
click at [793, 172] on div at bounding box center [788, 166] width 26 height 26
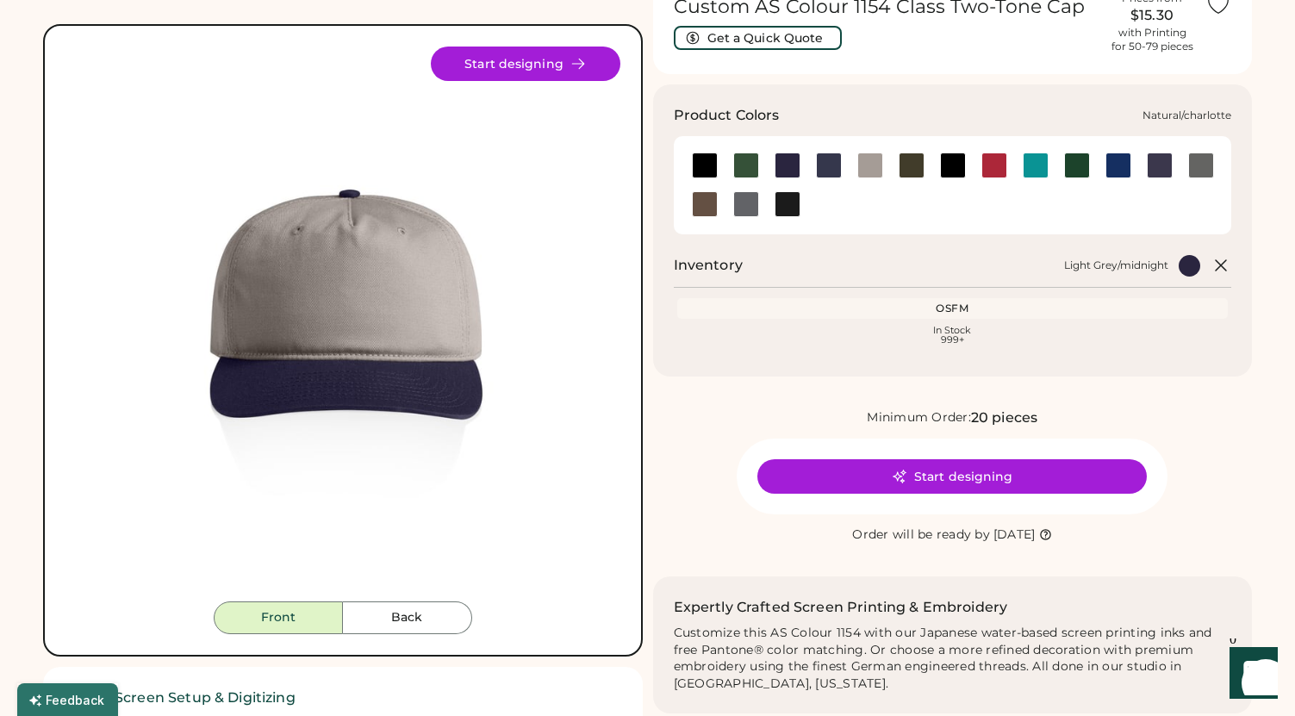
click at [1036, 171] on div at bounding box center [1036, 166] width 26 height 26
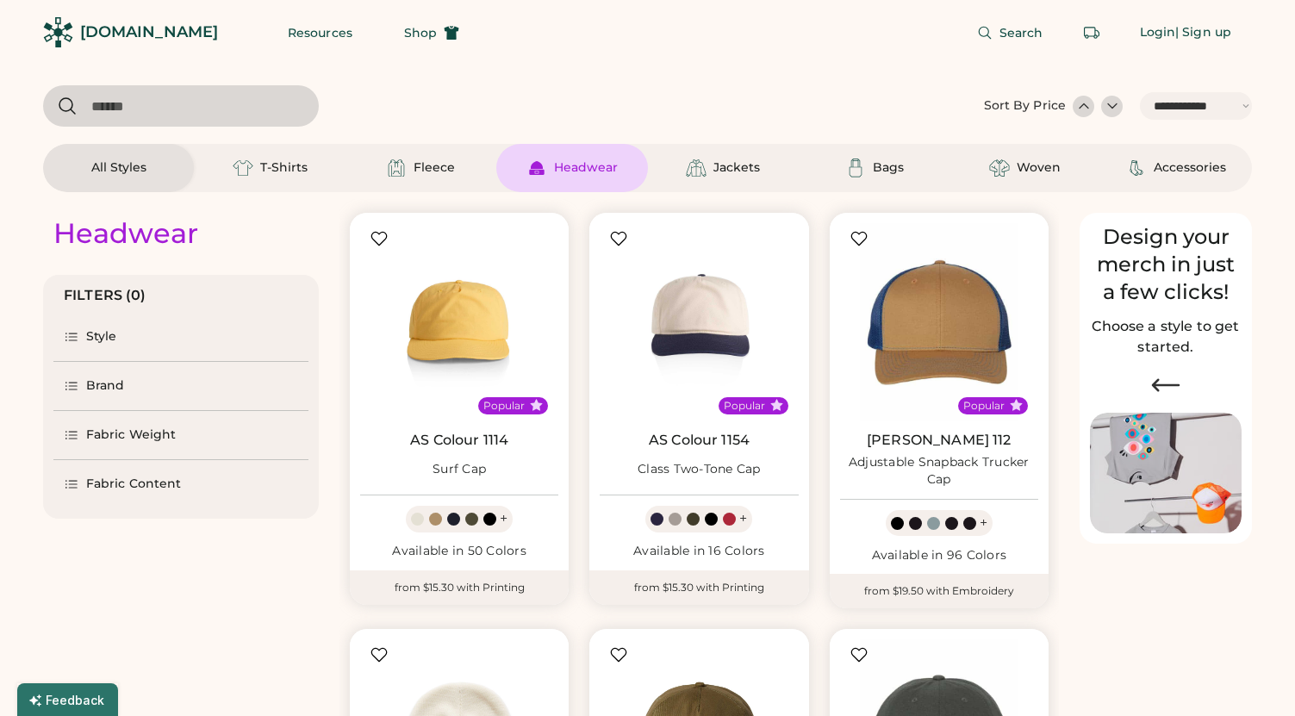
select select "*****"
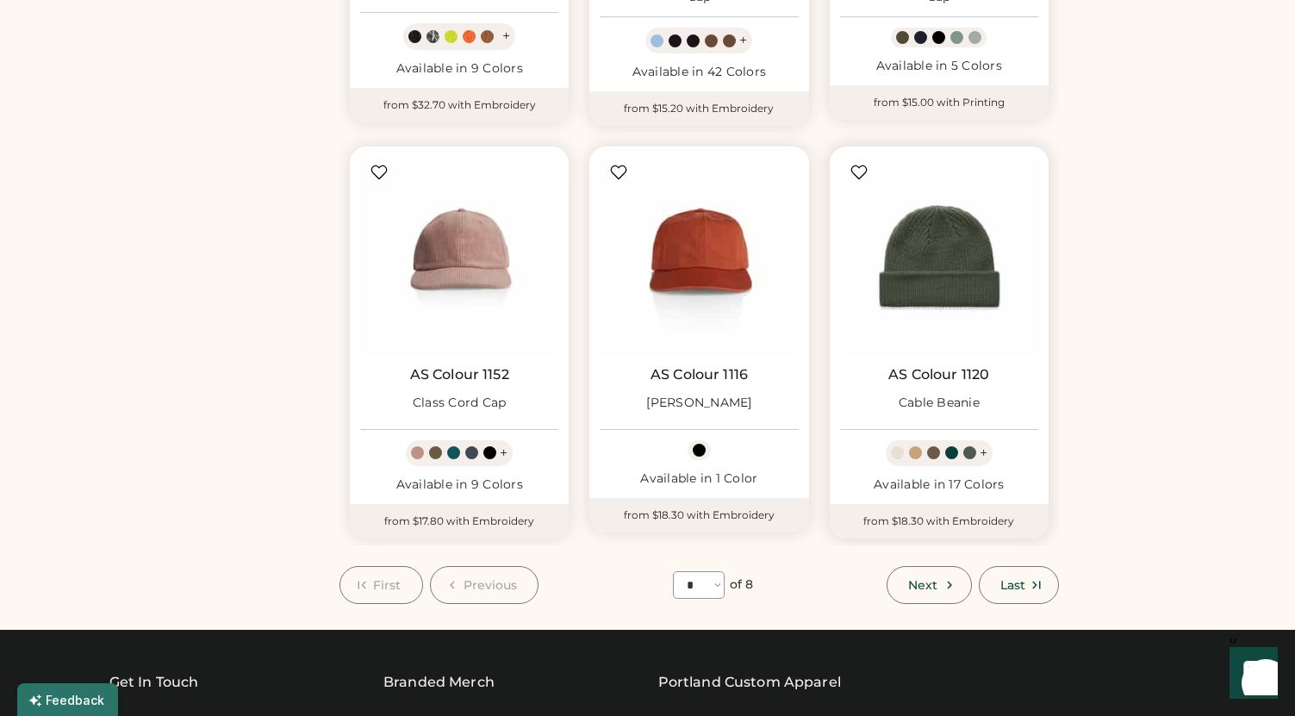
scroll to position [1323, 0]
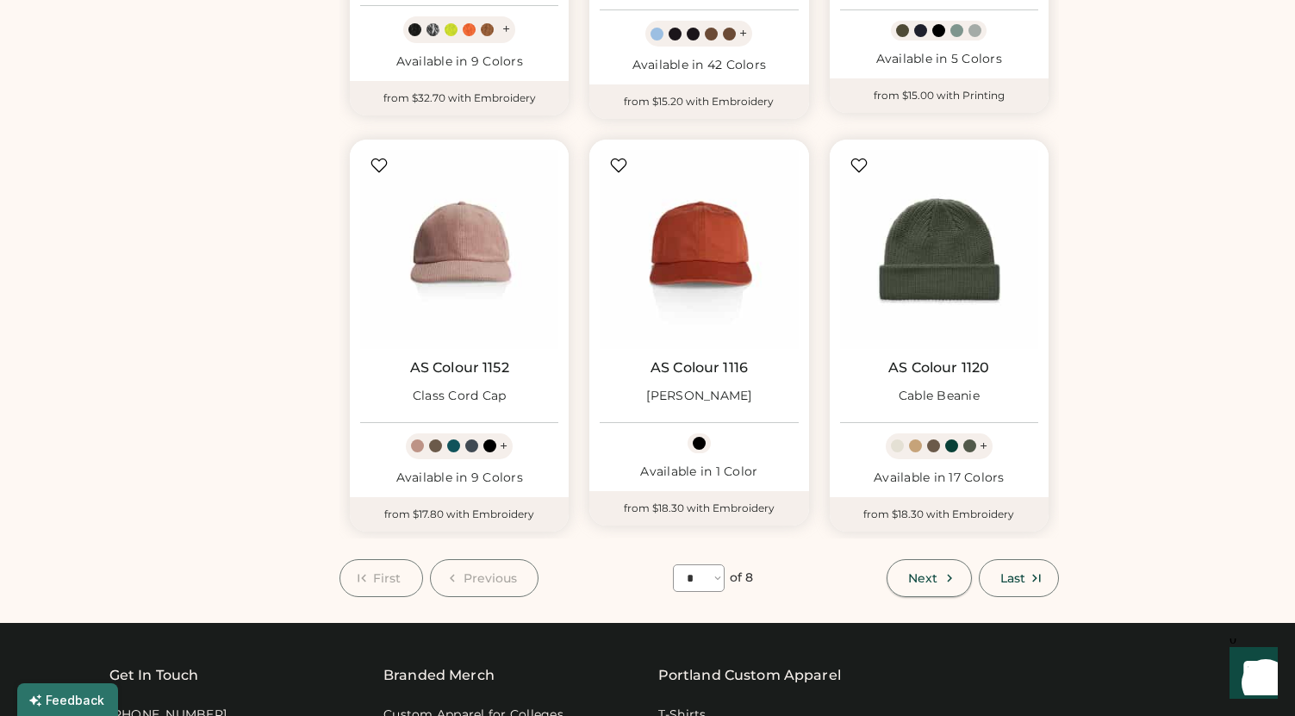
click at [926, 579] on span "Next" at bounding box center [922, 578] width 29 height 12
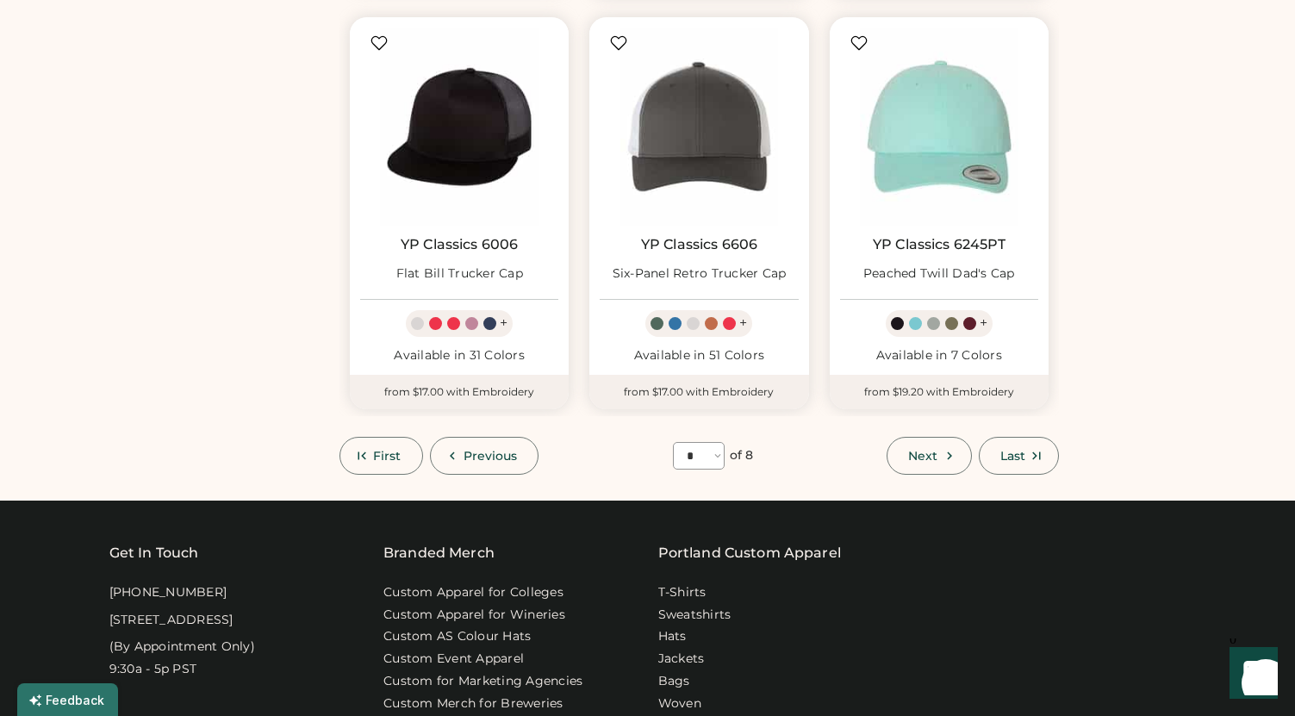
scroll to position [1437, 0]
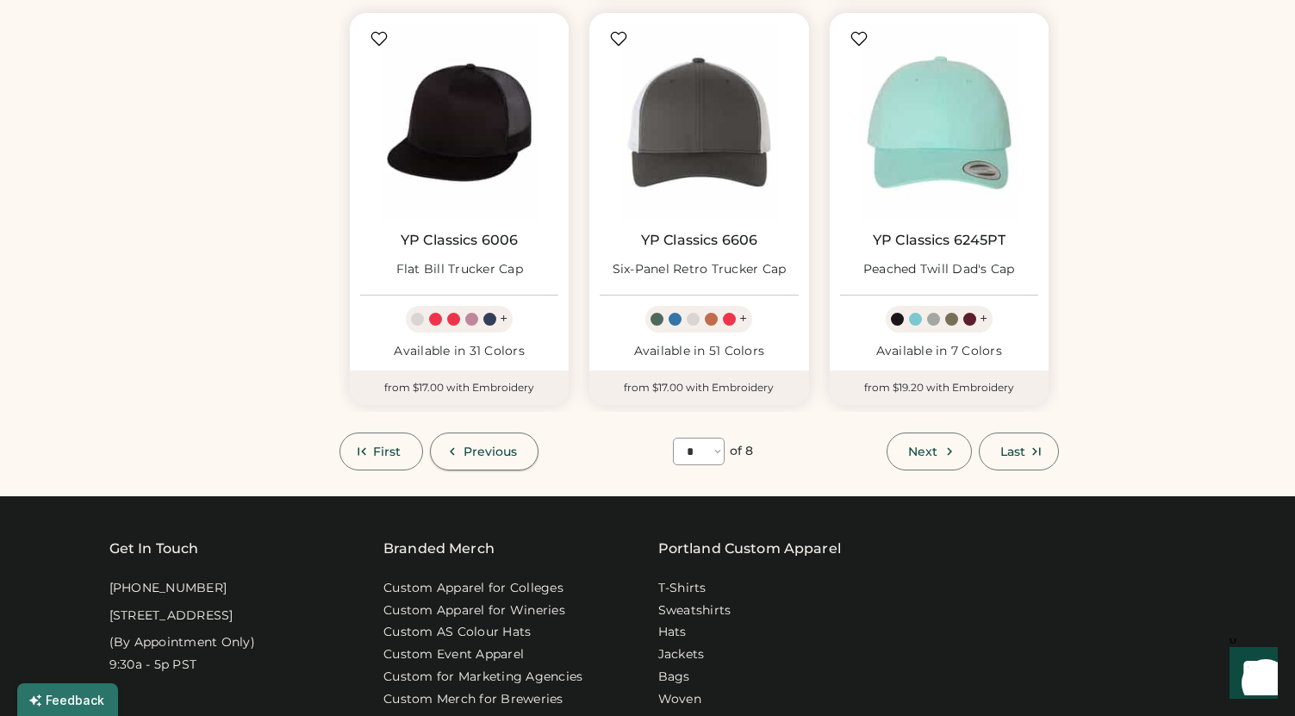
click at [482, 451] on span "Previous" at bounding box center [491, 451] width 54 height 12
select select "*"
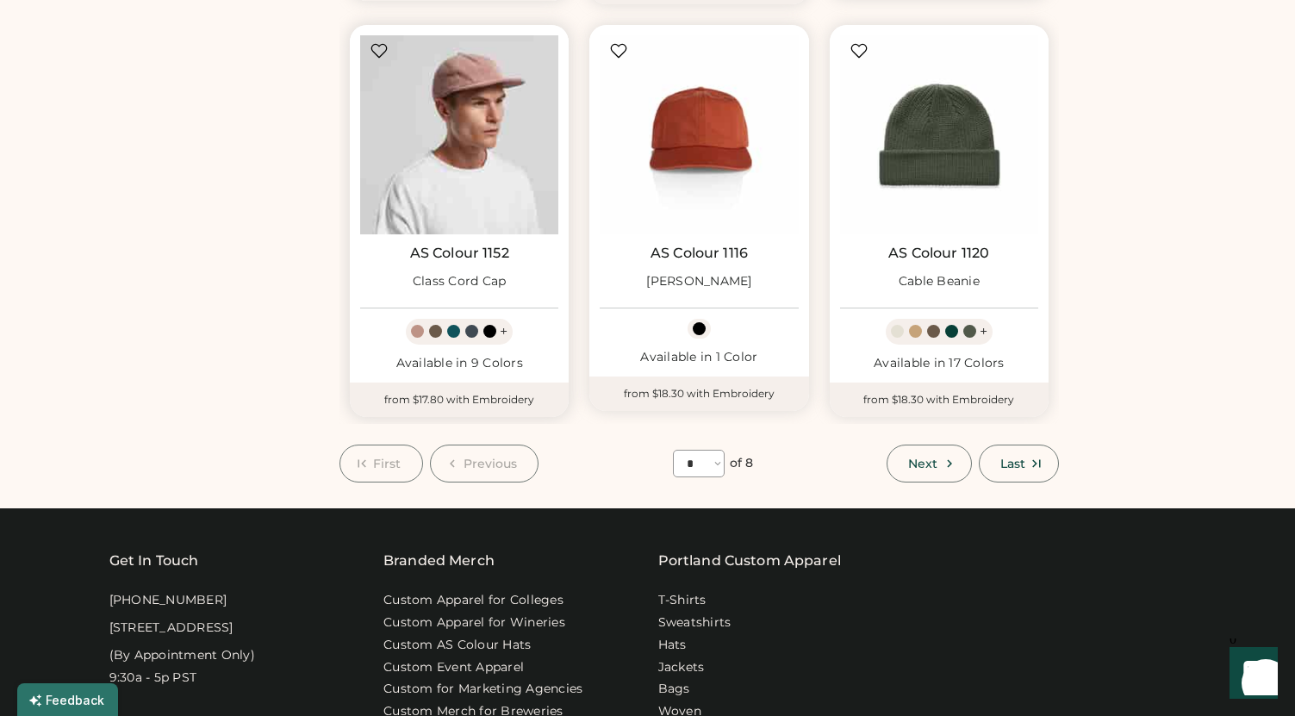
click at [448, 149] on img at bounding box center [459, 134] width 198 height 198
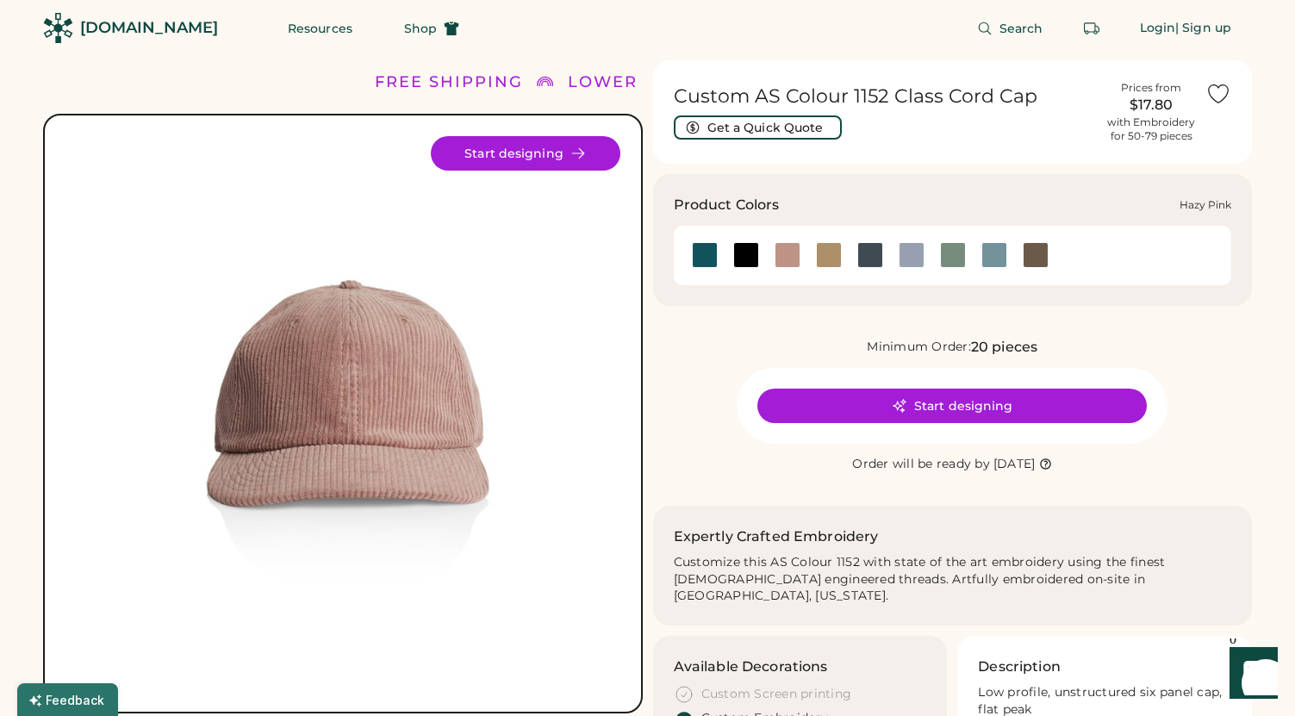
scroll to position [7, 0]
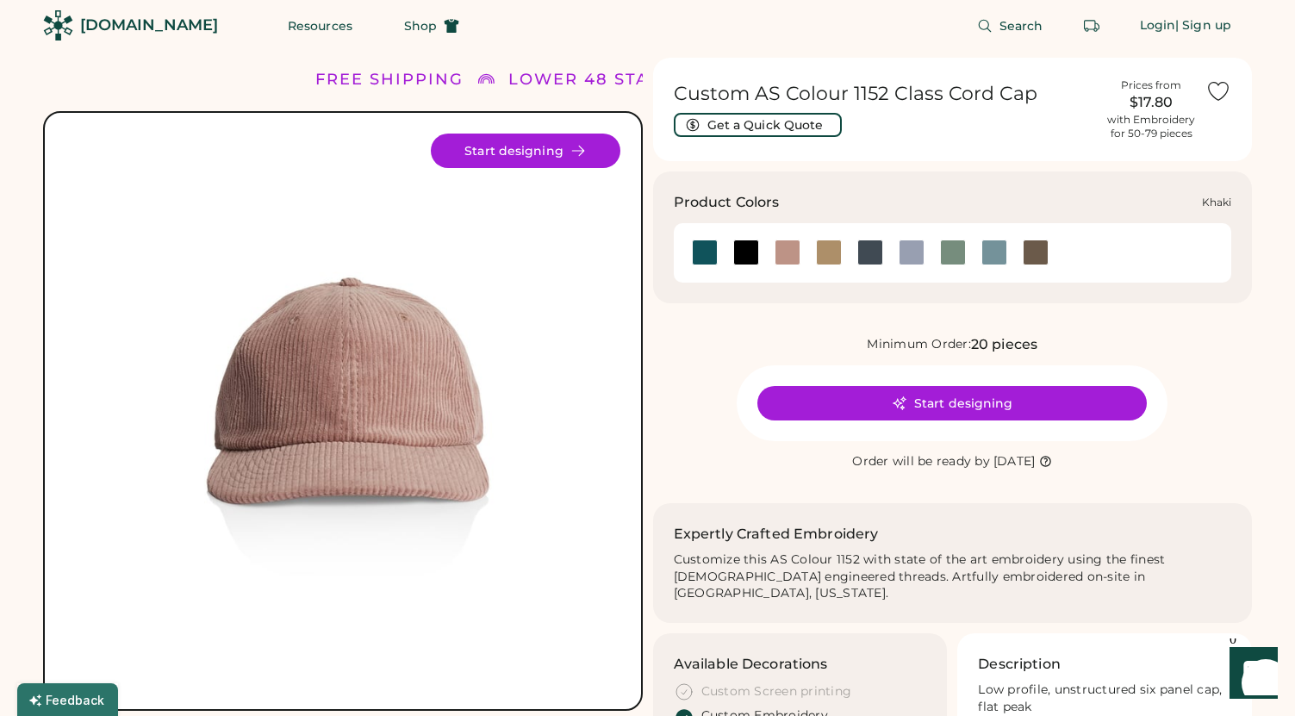
click at [833, 253] on div at bounding box center [829, 253] width 26 height 26
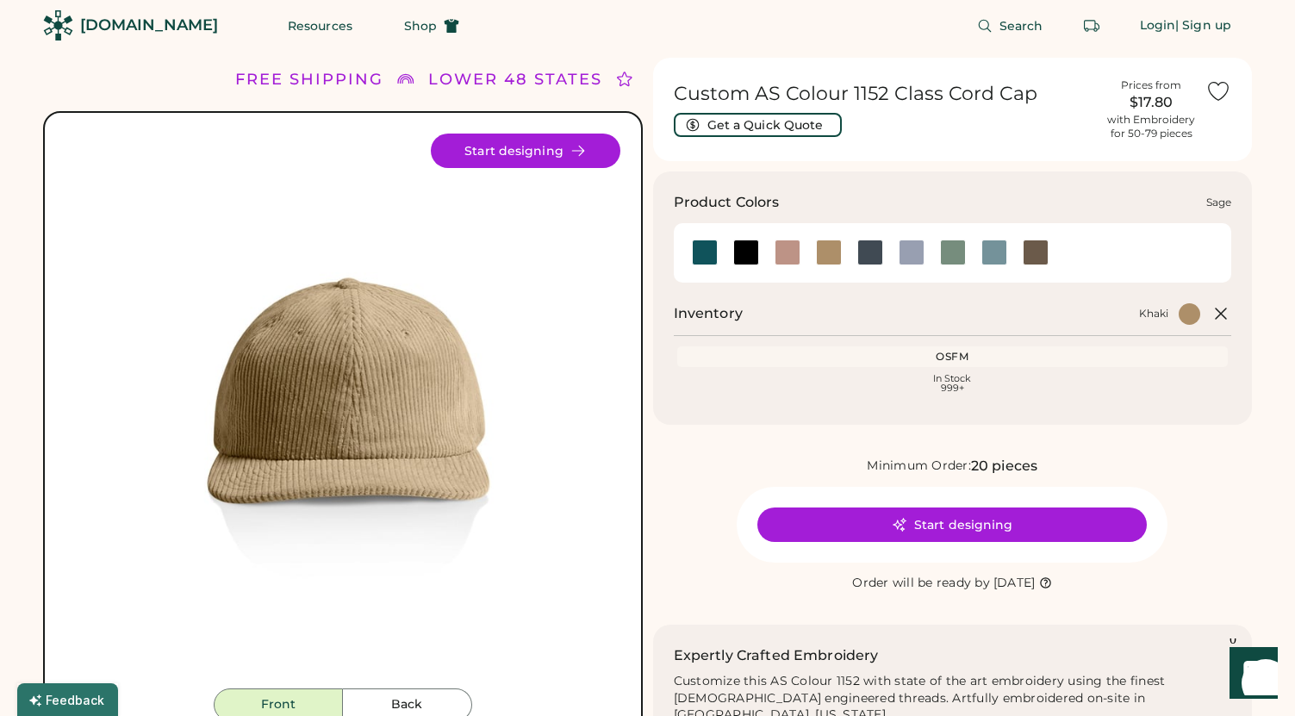
click at [955, 252] on div at bounding box center [953, 253] width 26 height 26
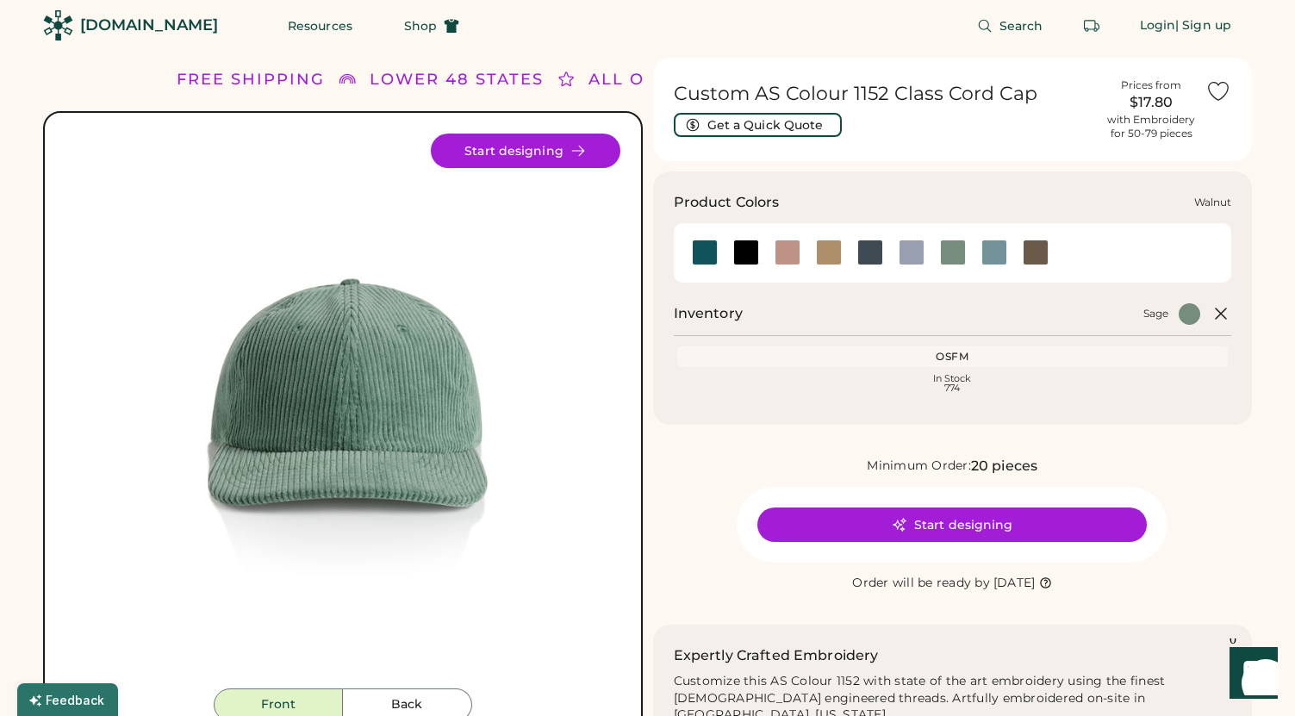
click at [1035, 252] on div at bounding box center [1036, 253] width 26 height 26
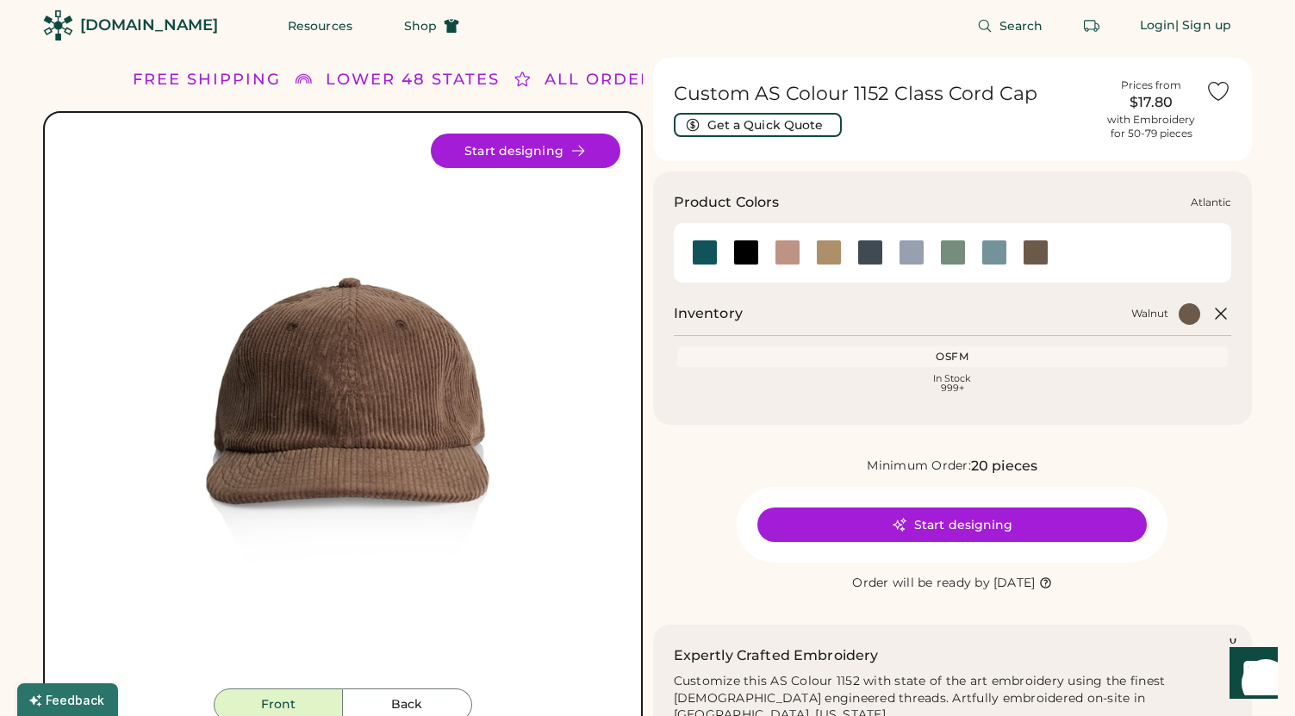
click at [704, 252] on div at bounding box center [705, 253] width 26 height 26
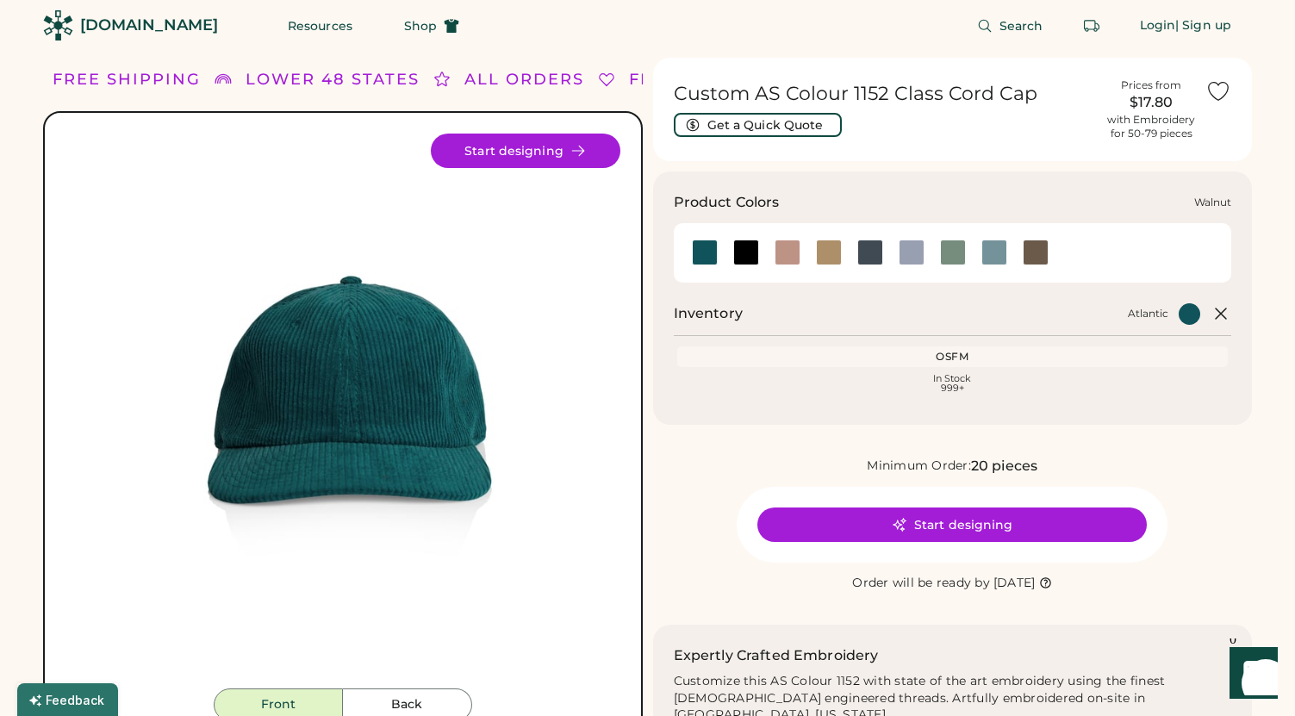
scroll to position [9, 0]
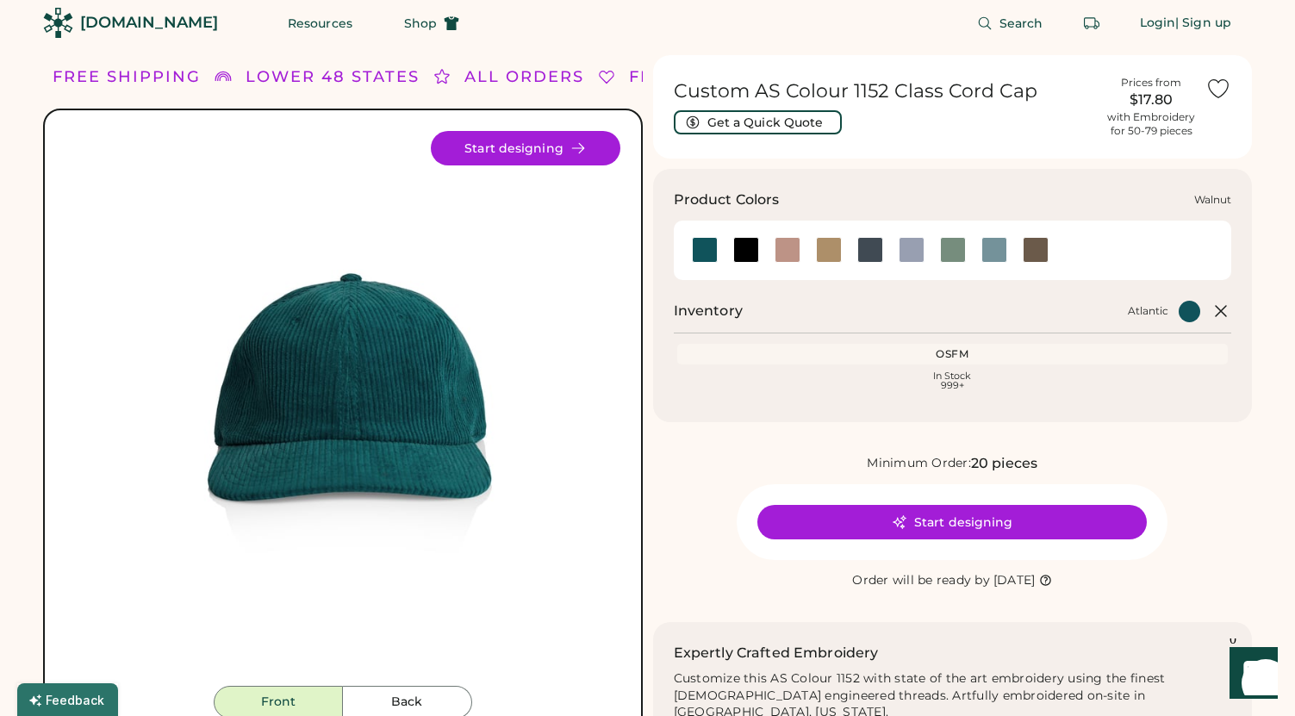
click at [1038, 253] on div at bounding box center [1036, 250] width 26 height 26
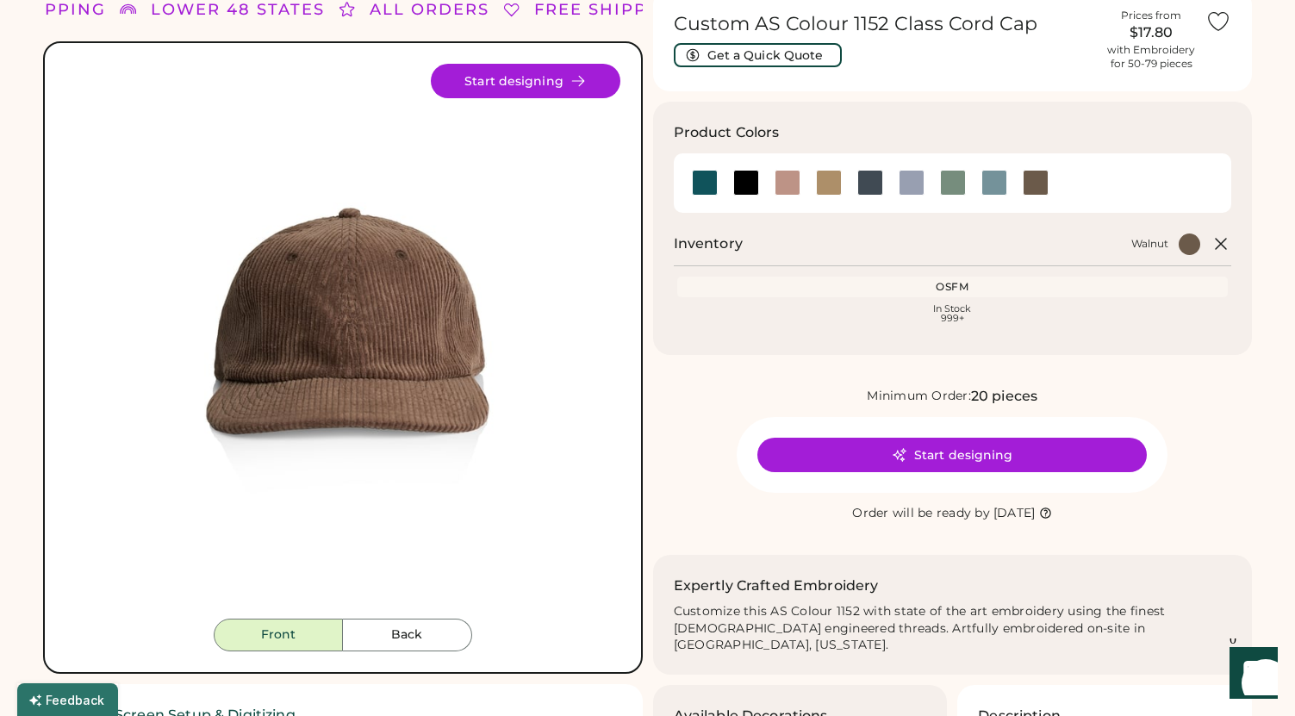
scroll to position [78, 0]
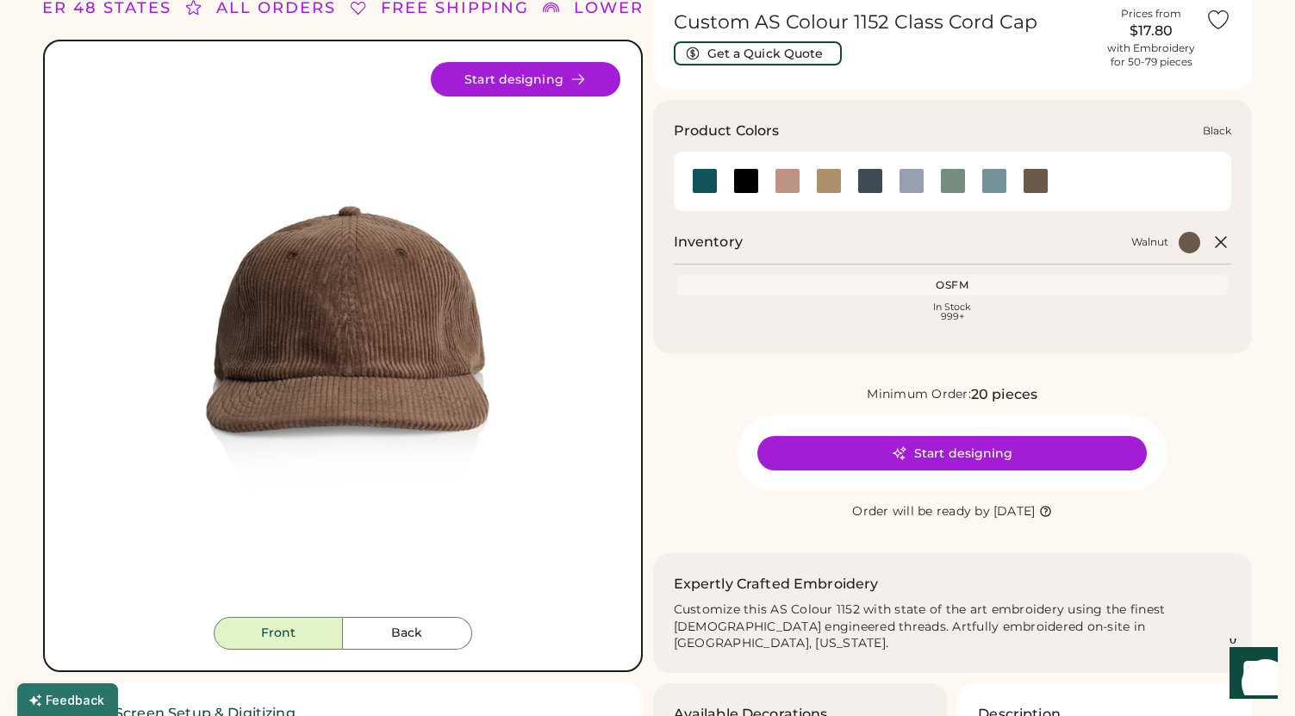
click at [749, 177] on div at bounding box center [746, 181] width 26 height 26
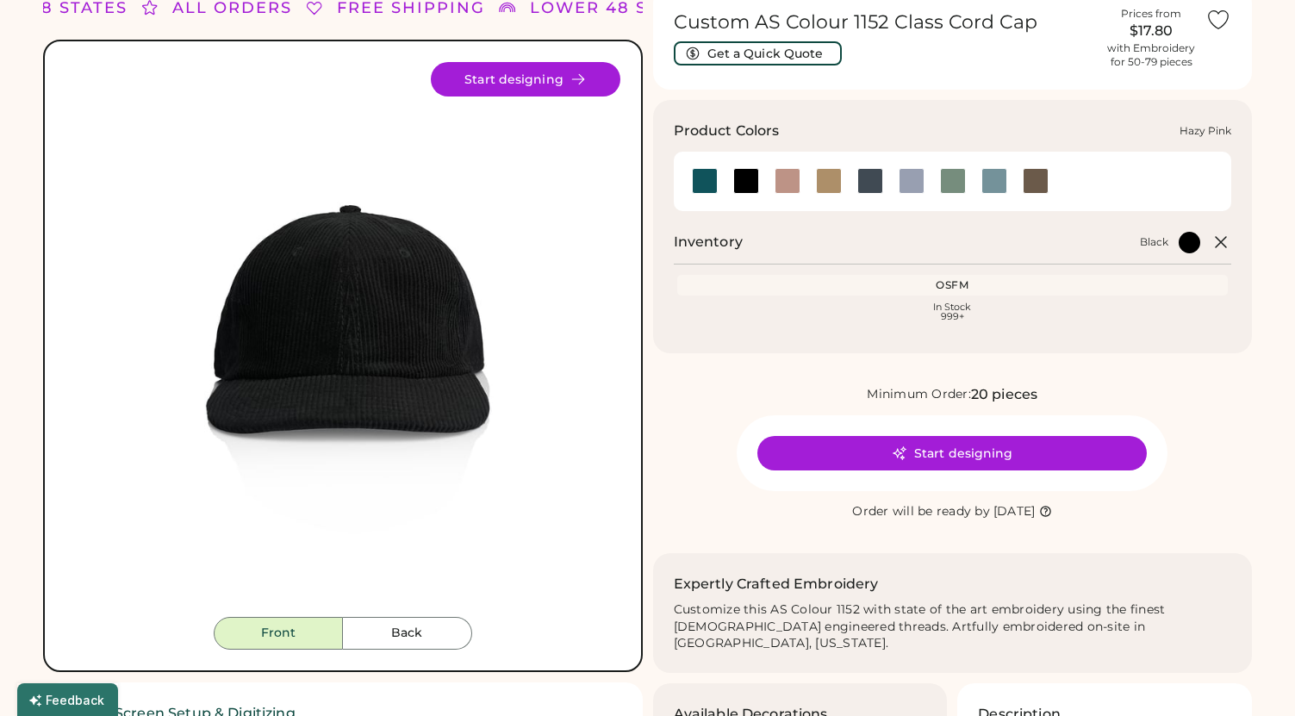
click at [787, 179] on div at bounding box center [788, 181] width 26 height 26
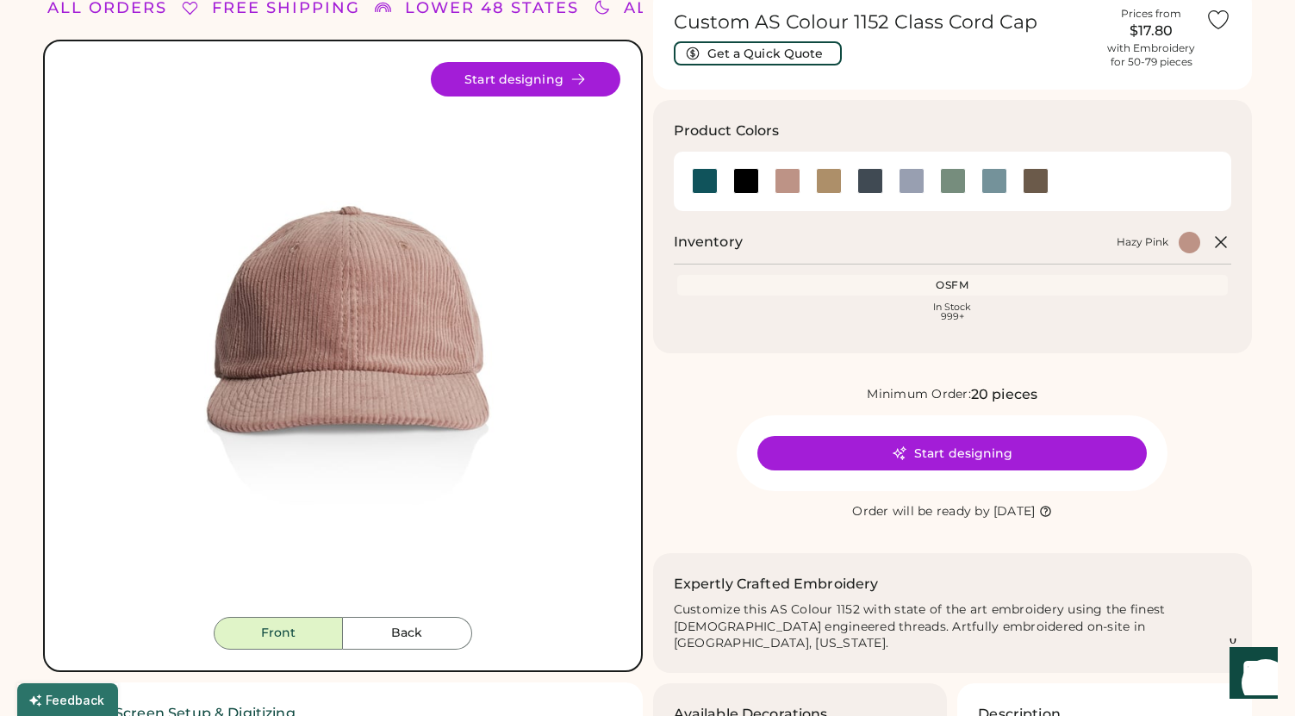
click at [408, 650] on div "Front Back Start designing" at bounding box center [343, 356] width 600 height 632
click at [405, 635] on button "Back" at bounding box center [407, 633] width 129 height 33
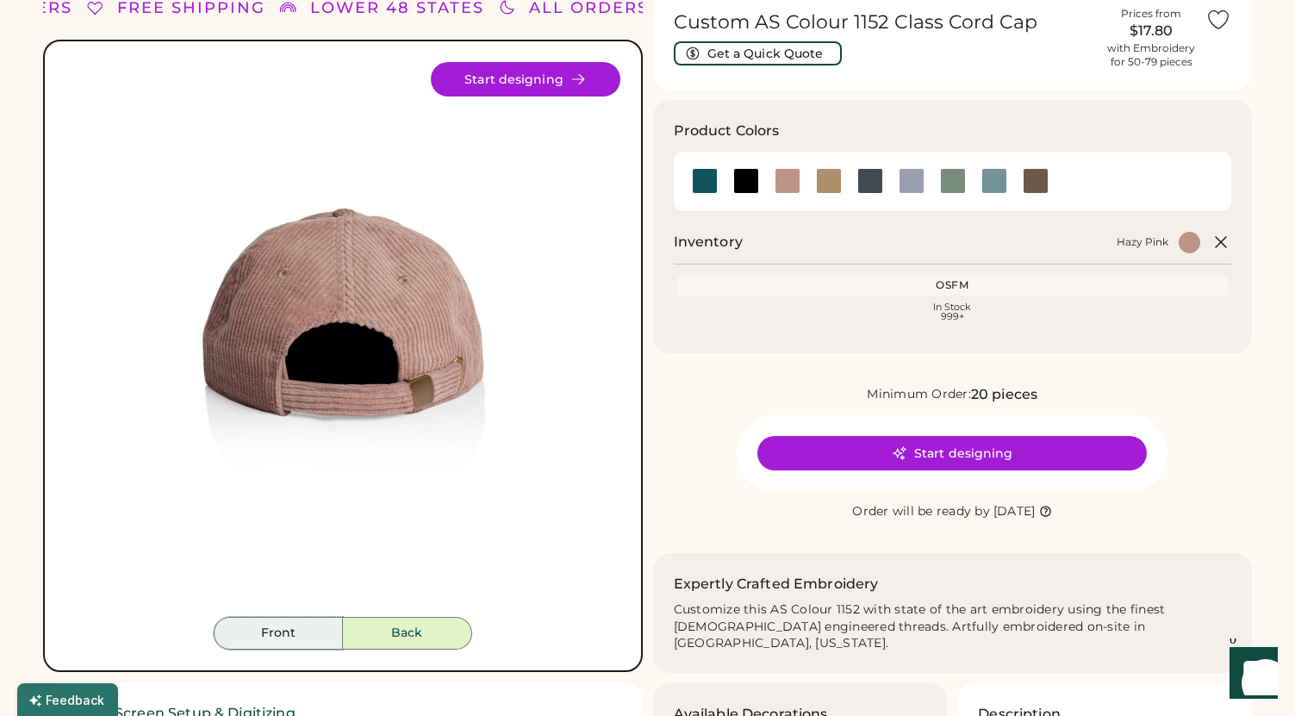
click at [311, 620] on button "Front" at bounding box center [278, 633] width 129 height 33
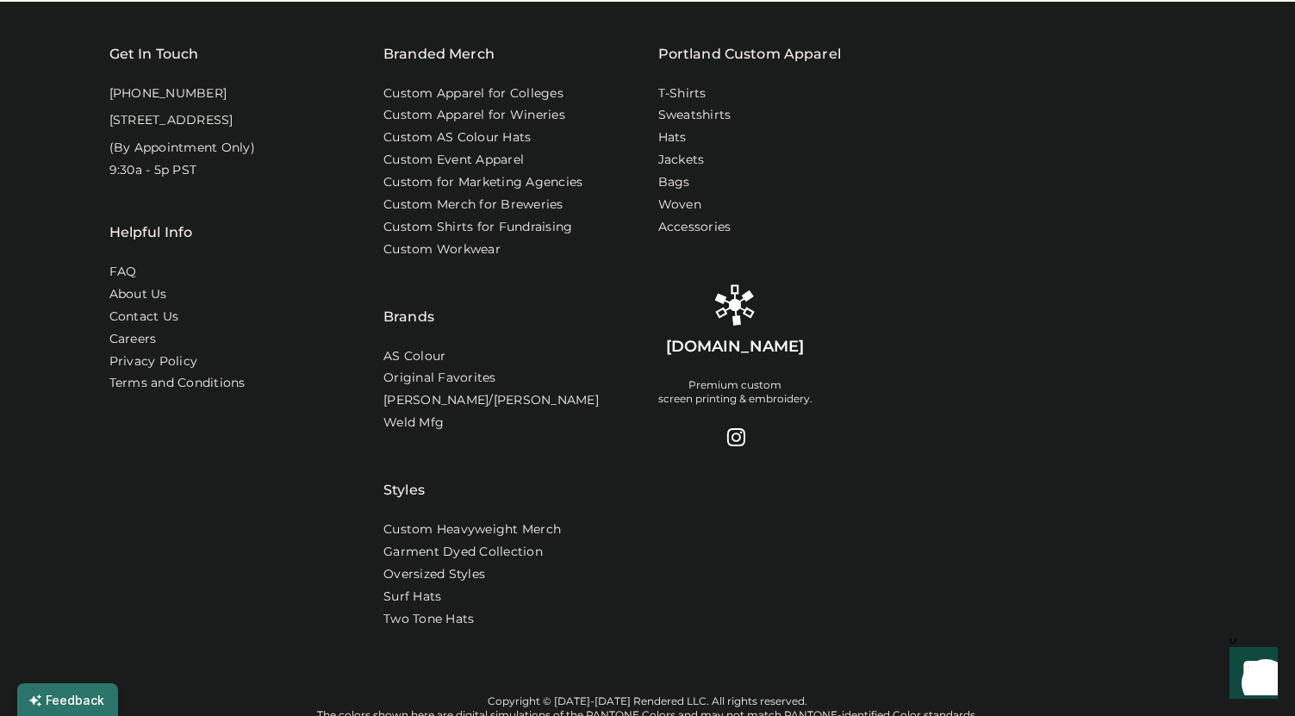
scroll to position [1161, 0]
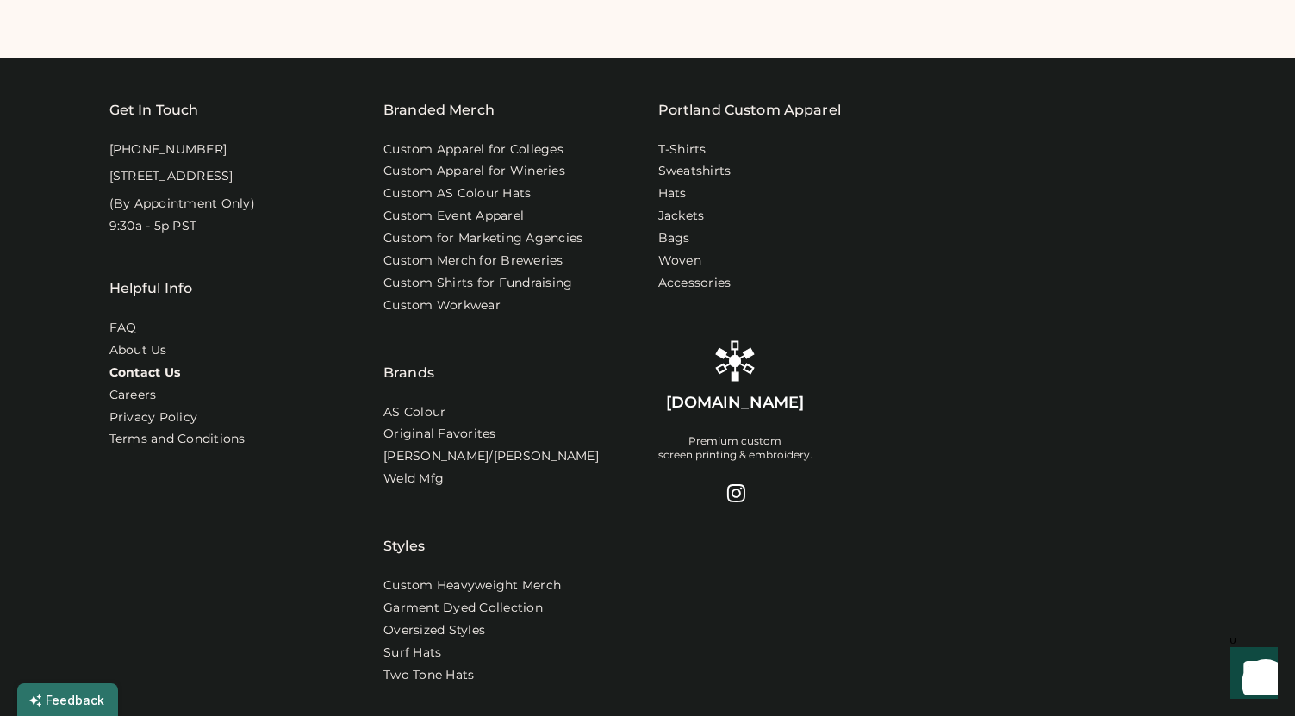
click at [137, 382] on link "Contact Us" at bounding box center [145, 372] width 72 height 17
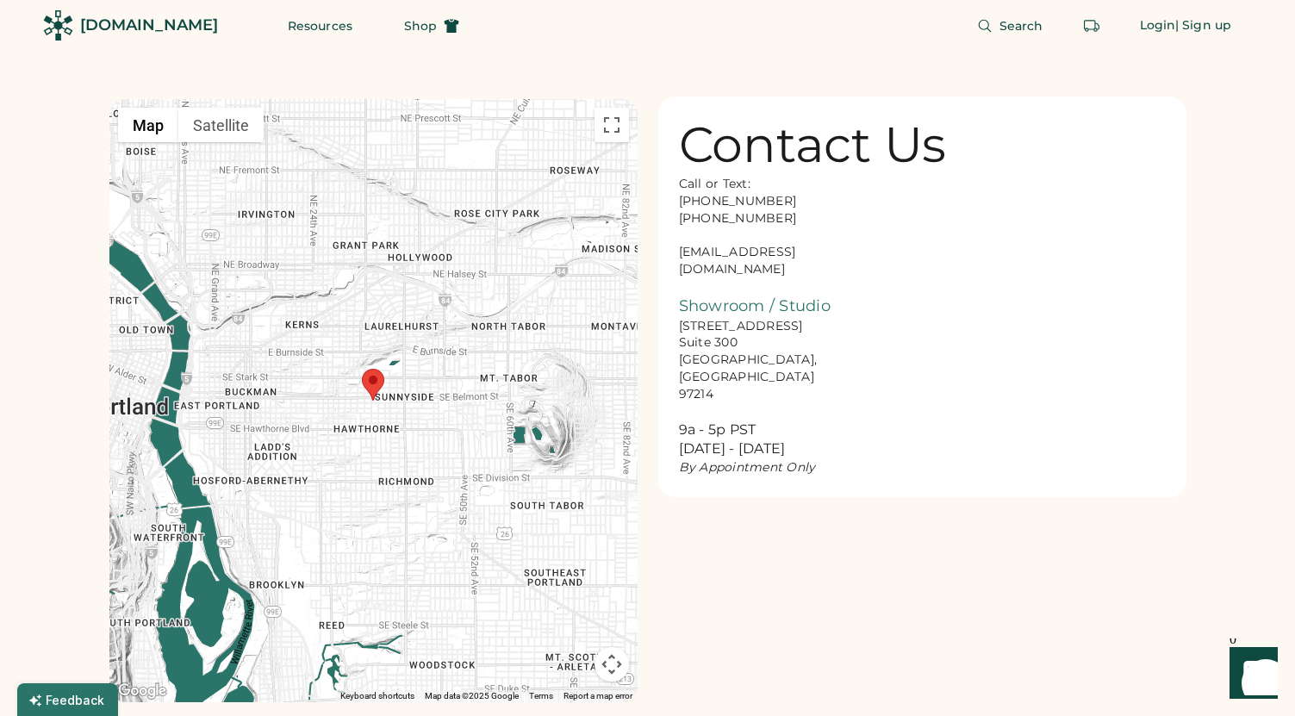
scroll to position [12, 0]
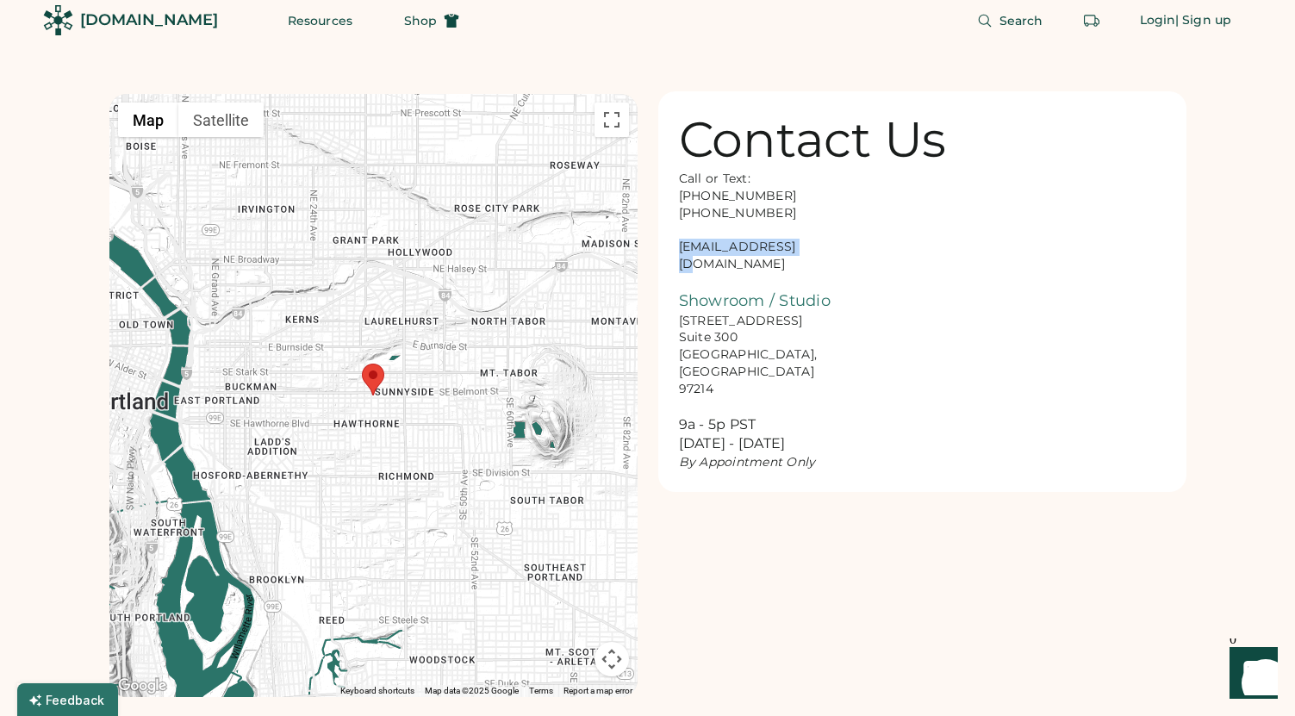
drag, startPoint x: 805, startPoint y: 250, endPoint x: 651, endPoint y: 246, distance: 153.4
click at [651, 246] on div "← Move left → Move right ↑ Move up ↓ Move down + Zoom in - Zoom out Home Jump l…" at bounding box center [647, 375] width 1077 height 644
copy div "[EMAIL_ADDRESS][DOMAIN_NAME]"
